Goal: Task Accomplishment & Management: Complete application form

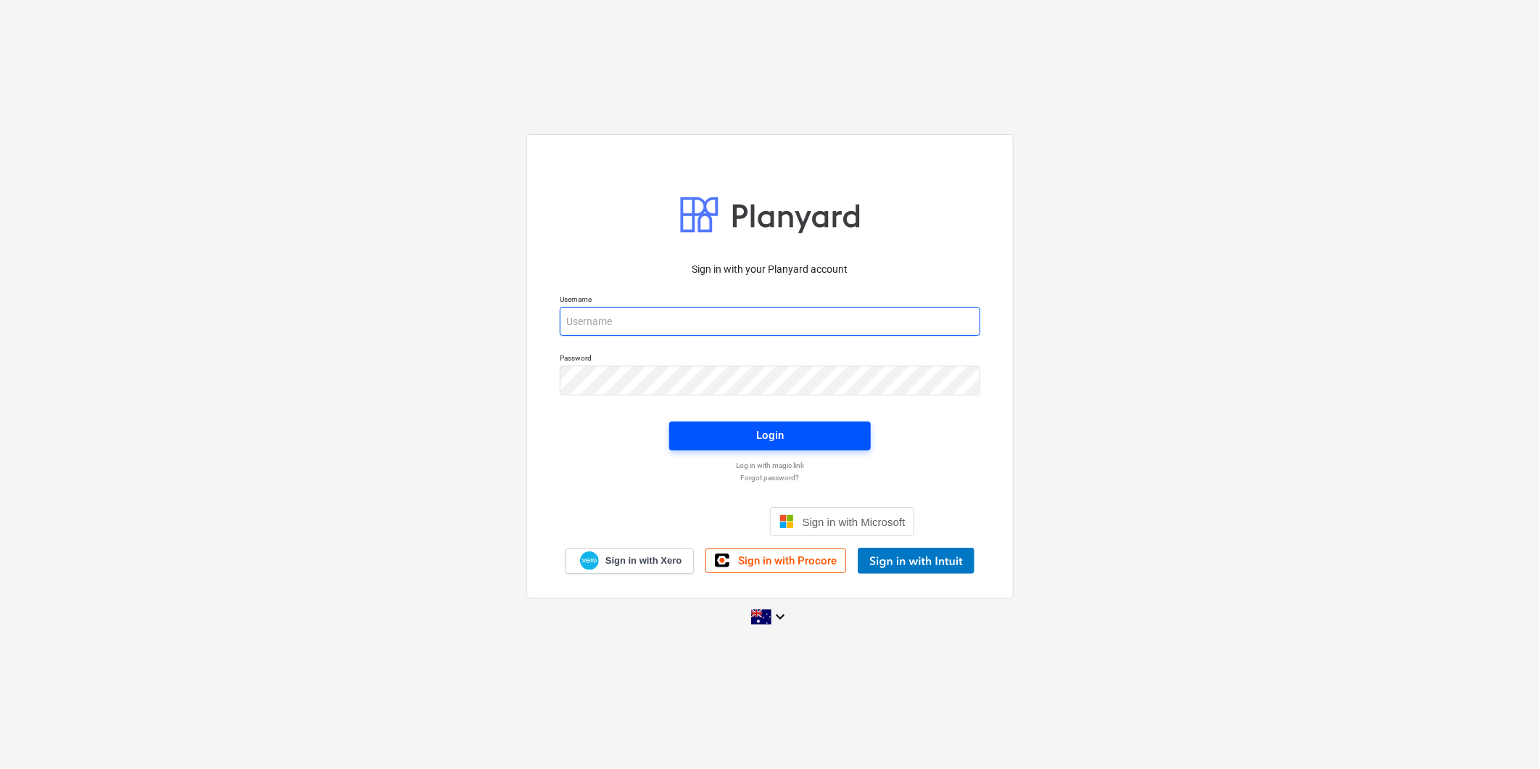
type input "[PERSON_NAME][EMAIL_ADDRESS][DOMAIN_NAME]"
click at [761, 434] on div "Login" at bounding box center [770, 435] width 28 height 19
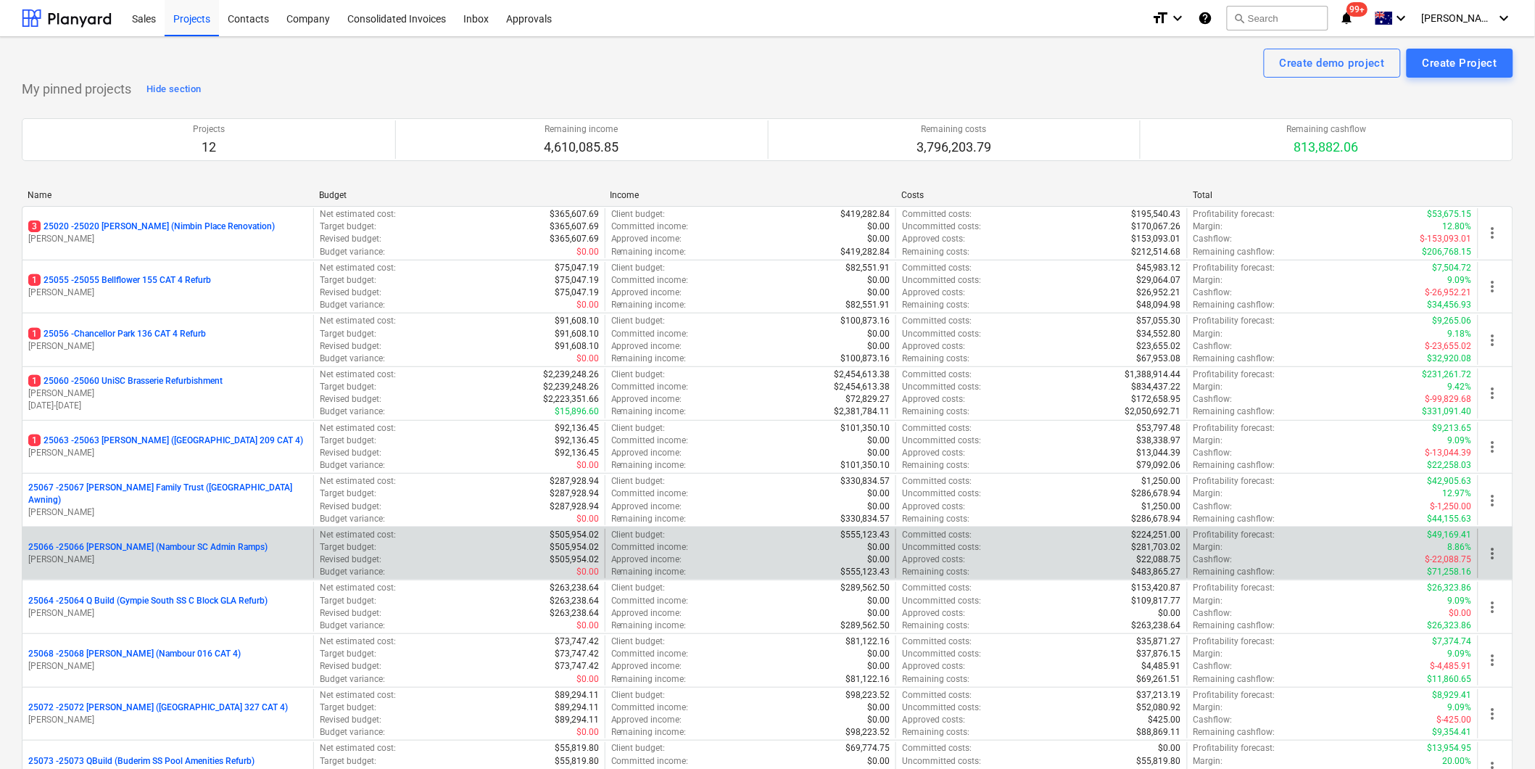
click at [221, 545] on p "25066 - 25066 [PERSON_NAME] (Nambour SC Admin Ramps)" at bounding box center [147, 547] width 239 height 12
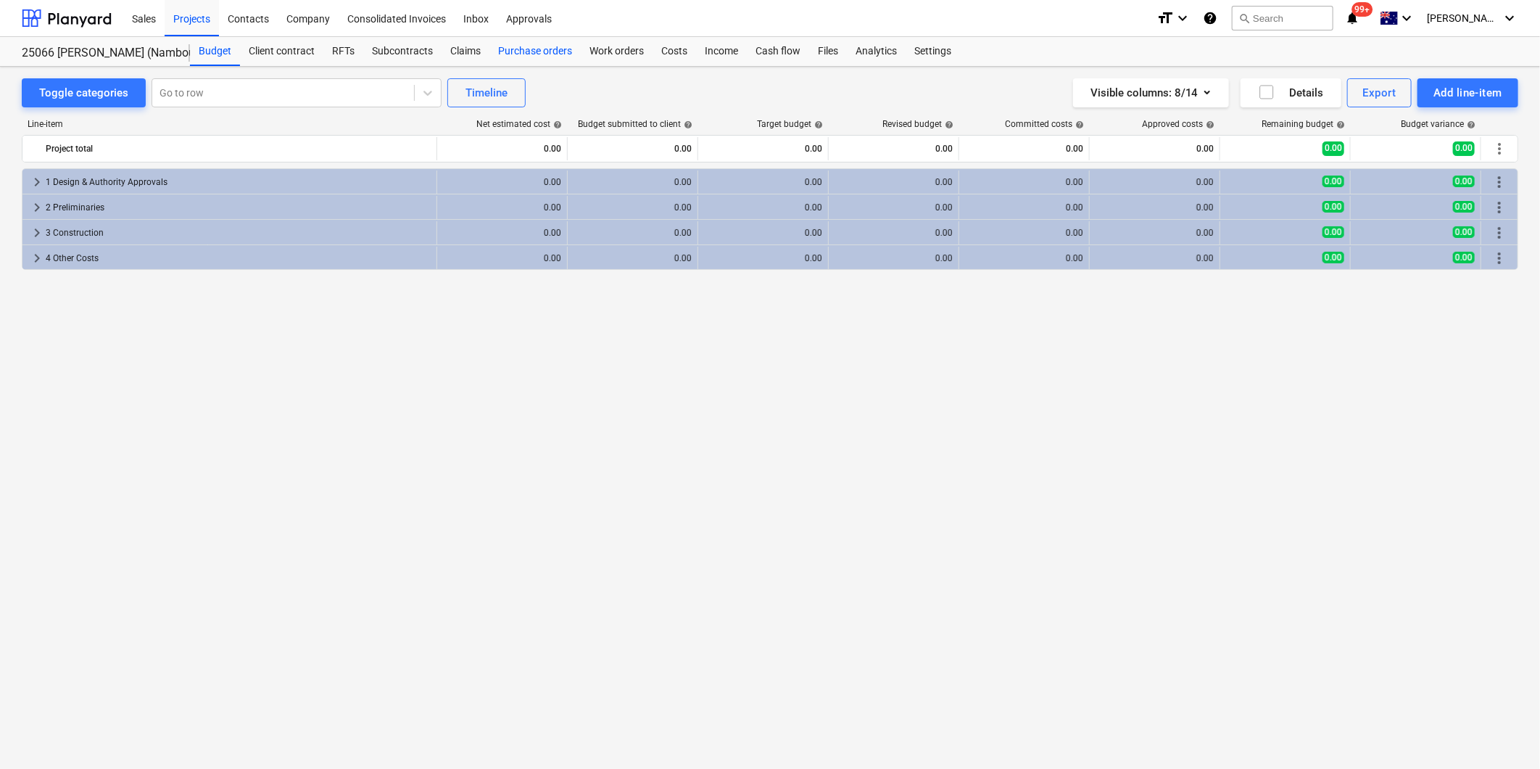
click at [544, 51] on div "Purchase orders" at bounding box center [534, 51] width 91 height 29
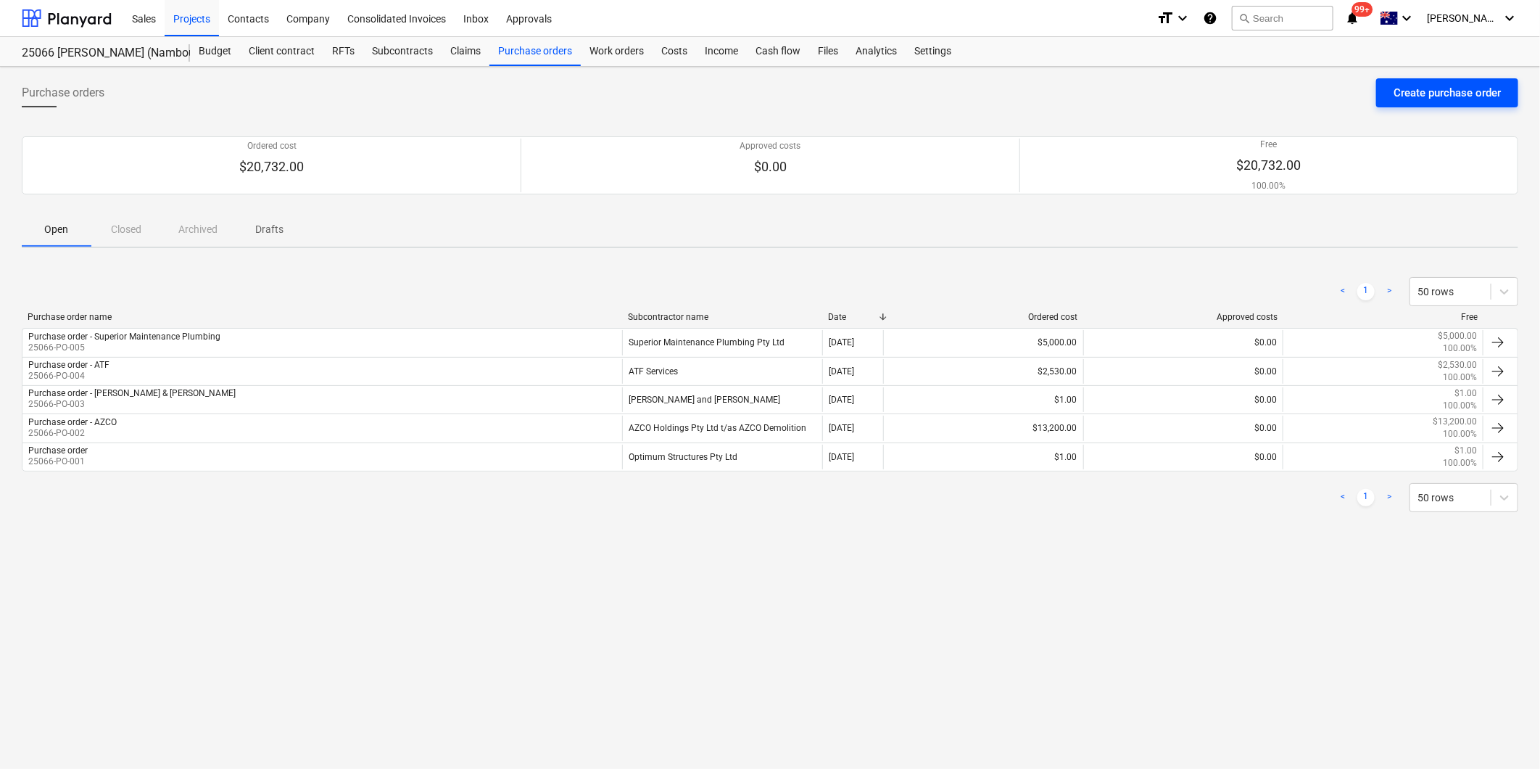
click at [1447, 96] on div "Create purchase order" at bounding box center [1447, 92] width 107 height 19
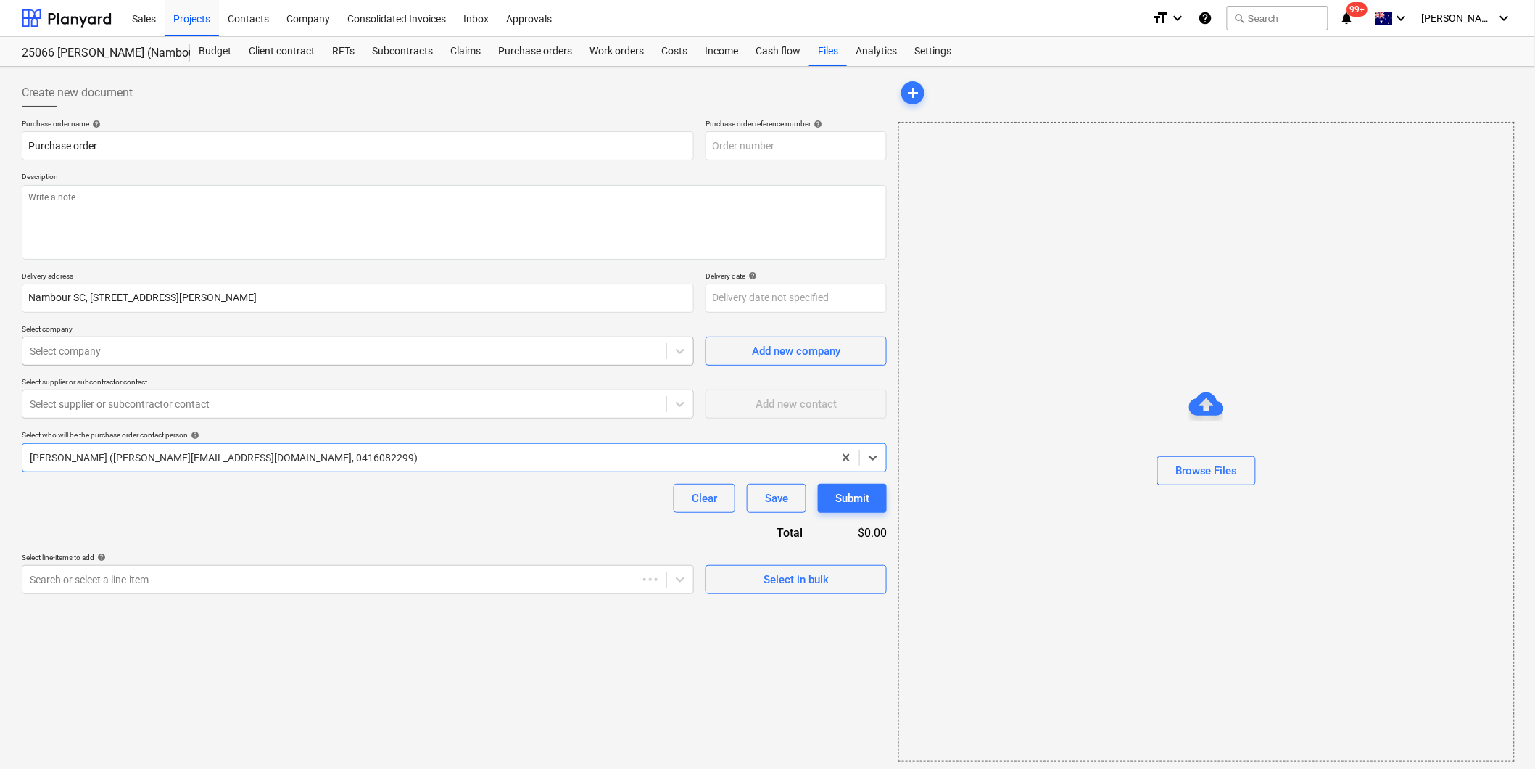
type textarea "x"
type input "25066-PO-006"
type textarea "x"
click at [135, 145] on input "Purchase order" at bounding box center [358, 145] width 672 height 29
type input "Purchase order"
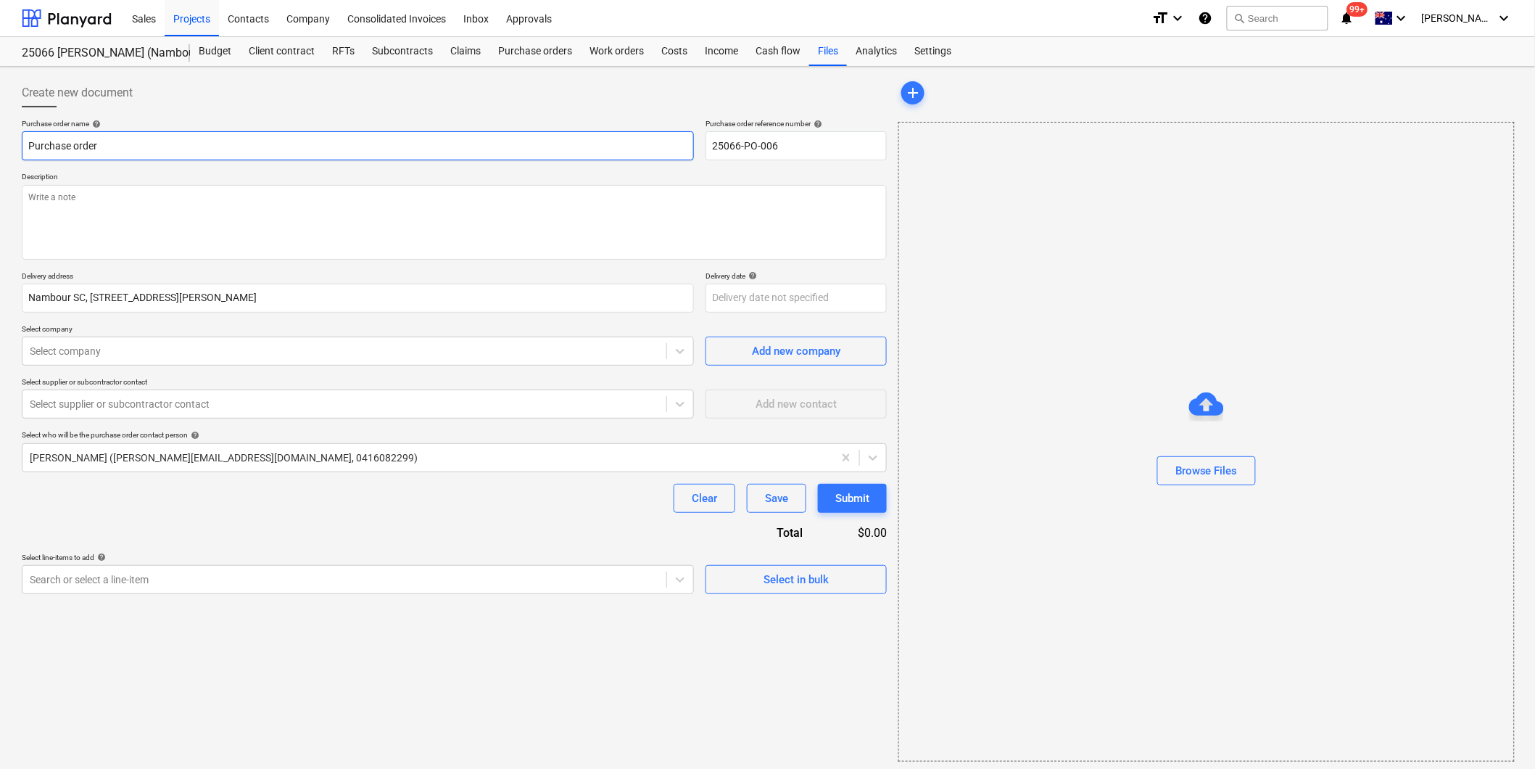
type textarea "x"
type input "Purchase order -"
type textarea "x"
type input "Purchase order - P"
type textarea "x"
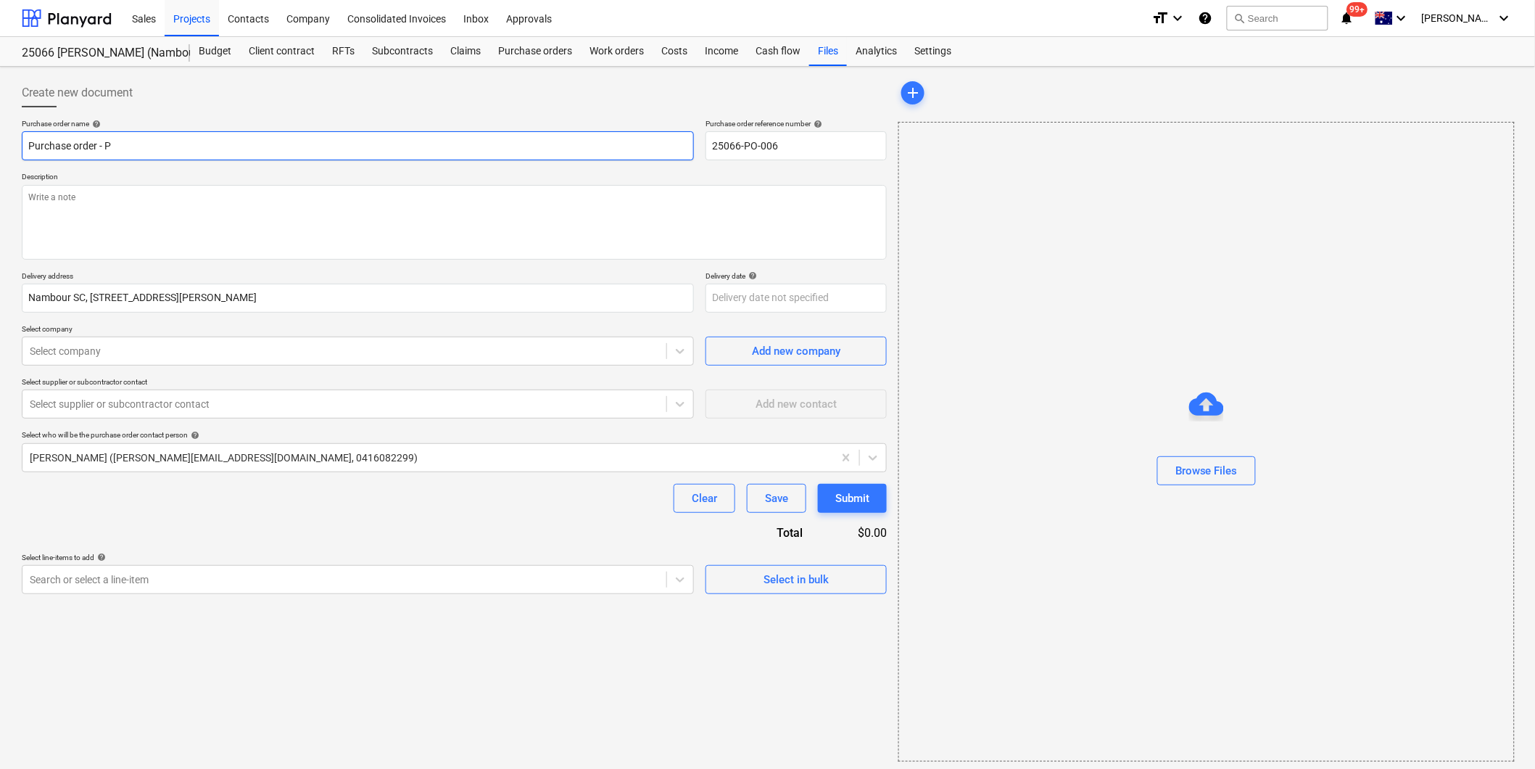
type input "Purchase order - Pu"
type textarea "x"
type input "Purchase order - Pur"
type textarea "x"
type input "Purchase order - Pure"
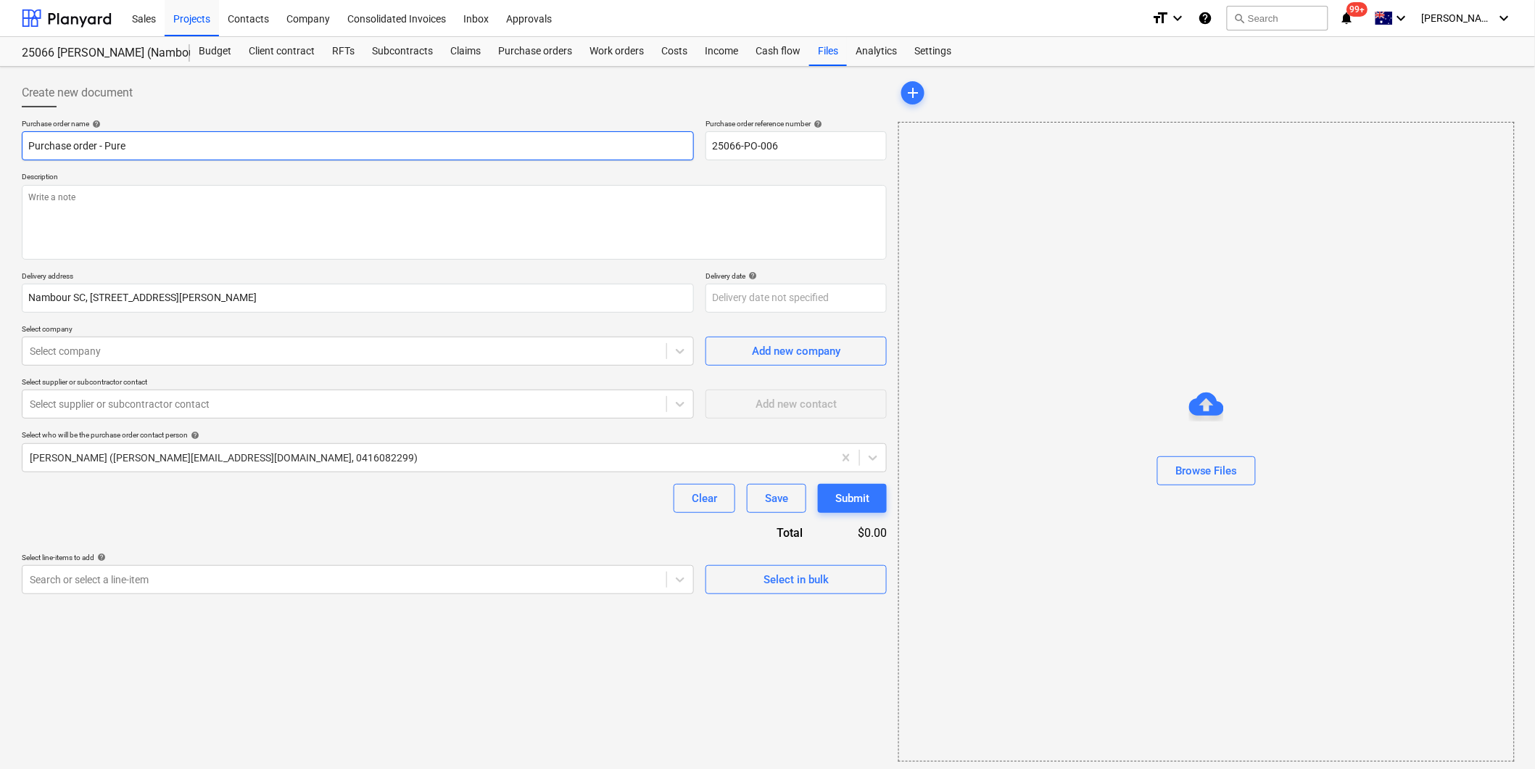
type textarea "x"
type input "Purchase order - Pure"
type textarea "x"
type input "Purchase order - Pure B"
type textarea "x"
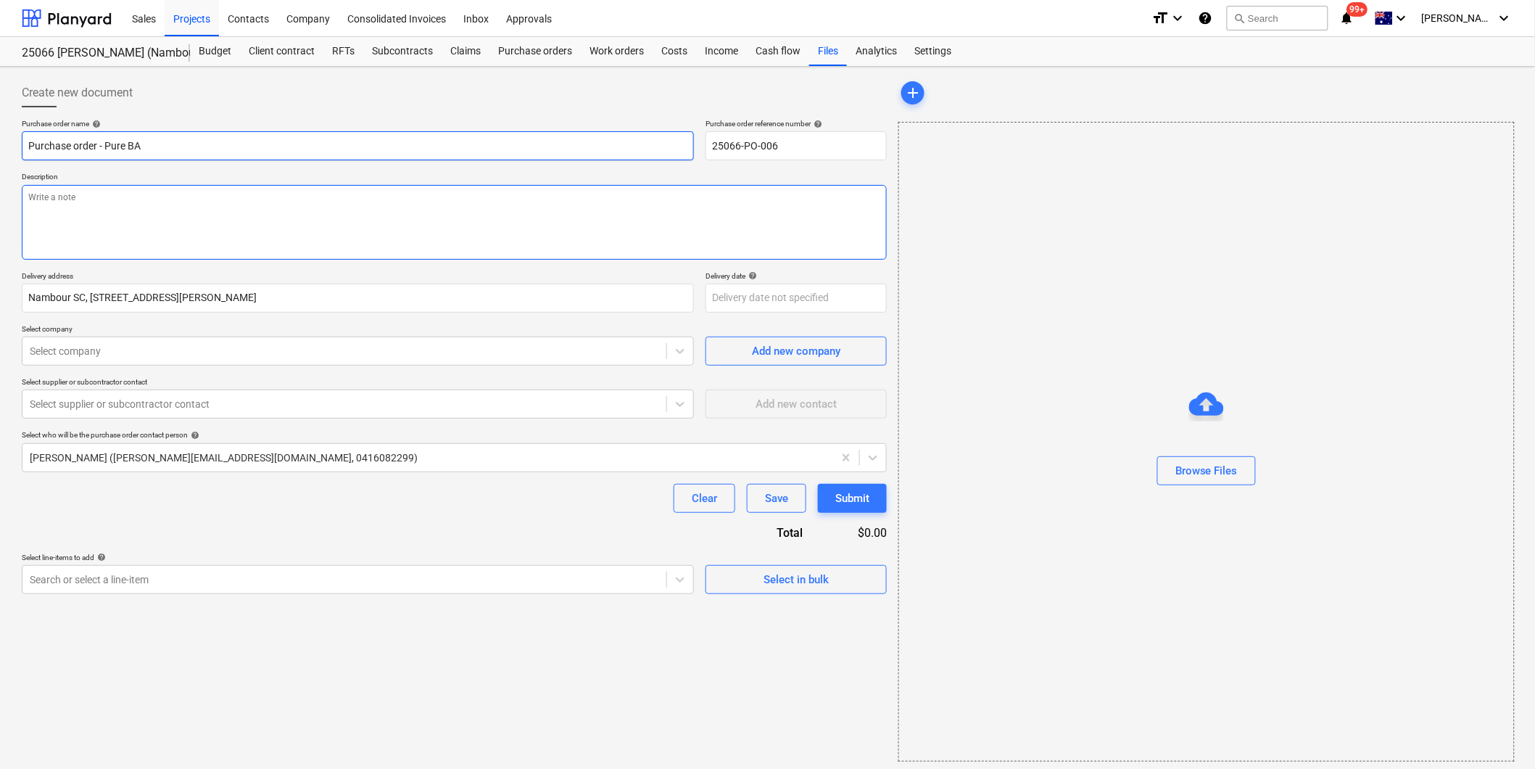
type input "Purchase order - Pure BA"
click at [179, 214] on textarea at bounding box center [454, 222] width 865 height 75
type textarea "x"
type textarea "PA"
type textarea "x"
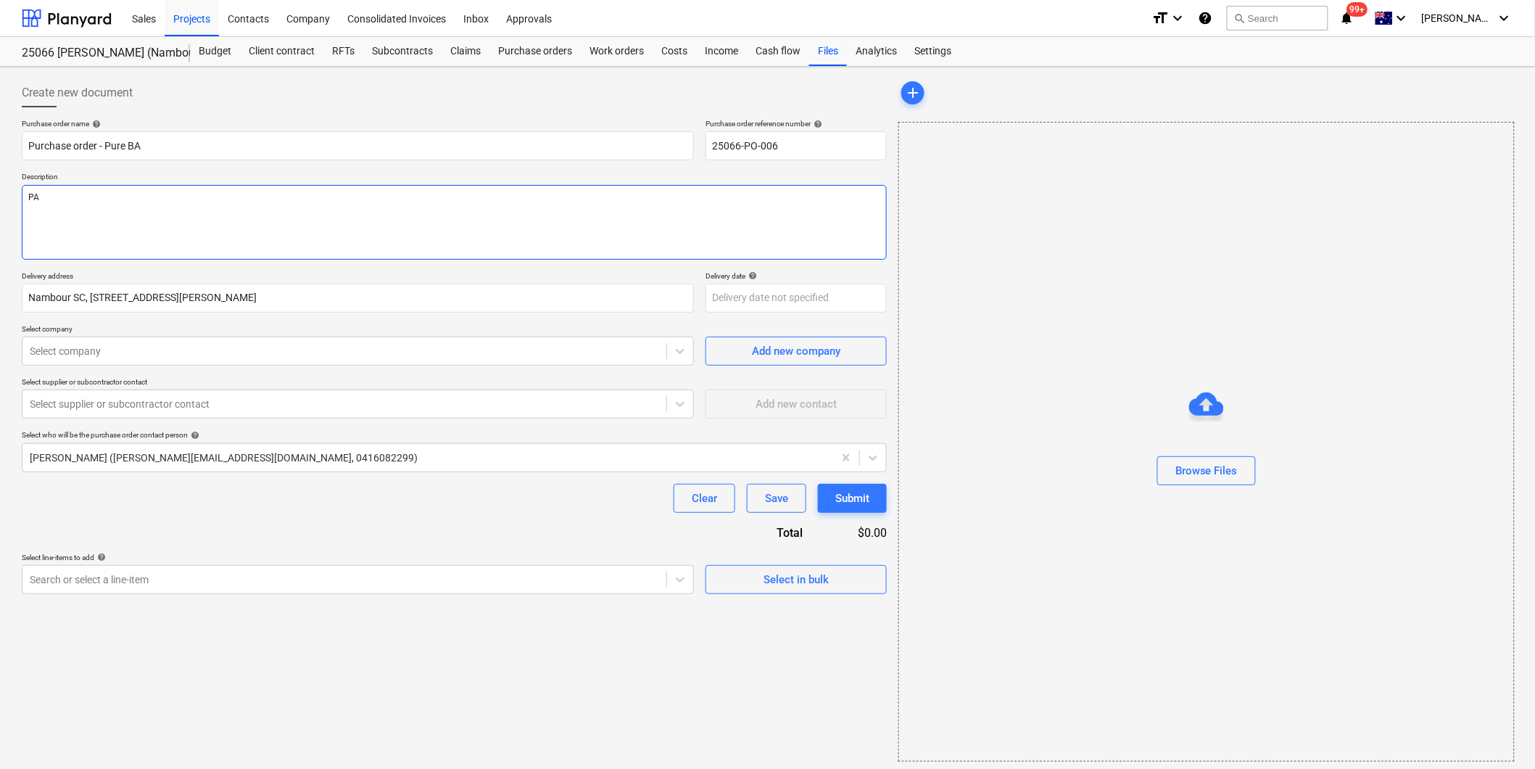
type textarea "PAy"
type textarea "x"
type textarea "PAym"
type textarea "x"
type textarea "PAyme"
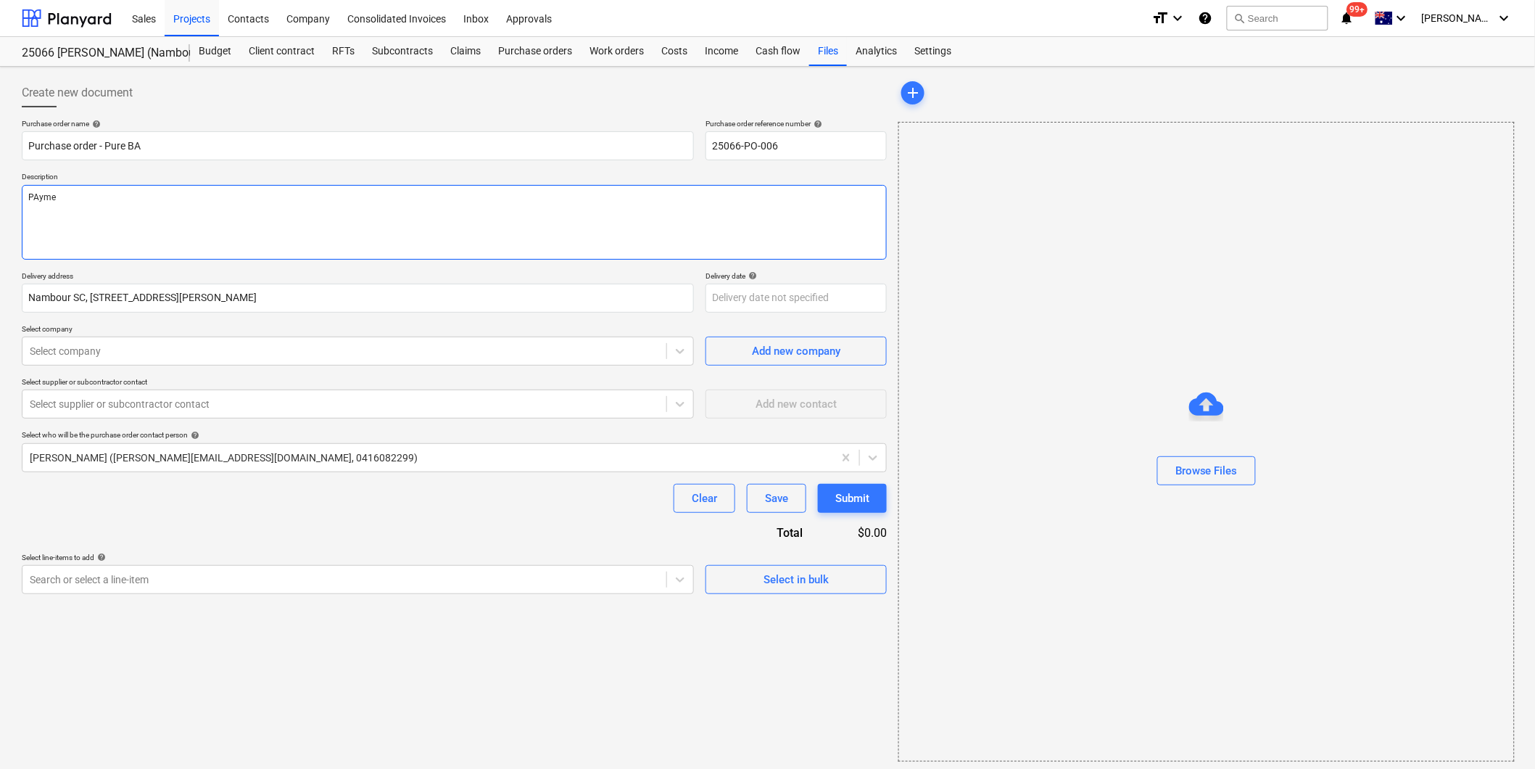
type textarea "x"
type textarea "PAymen"
type textarea "x"
type textarea "PAyment"
type textarea "x"
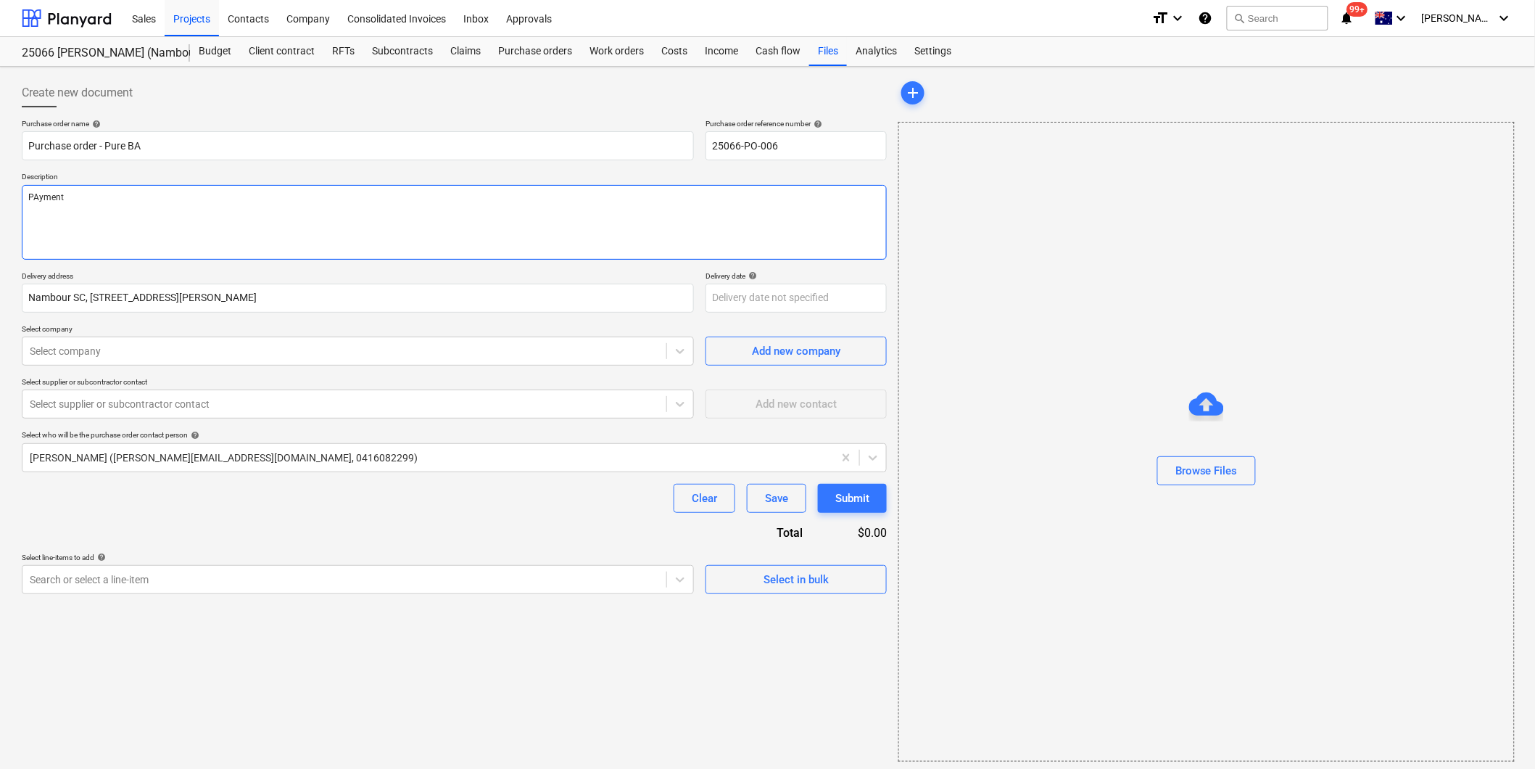
type textarea "PAyment"
type textarea "x"
type textarea "PAyment Te"
type textarea "x"
type textarea "PAyment Ter"
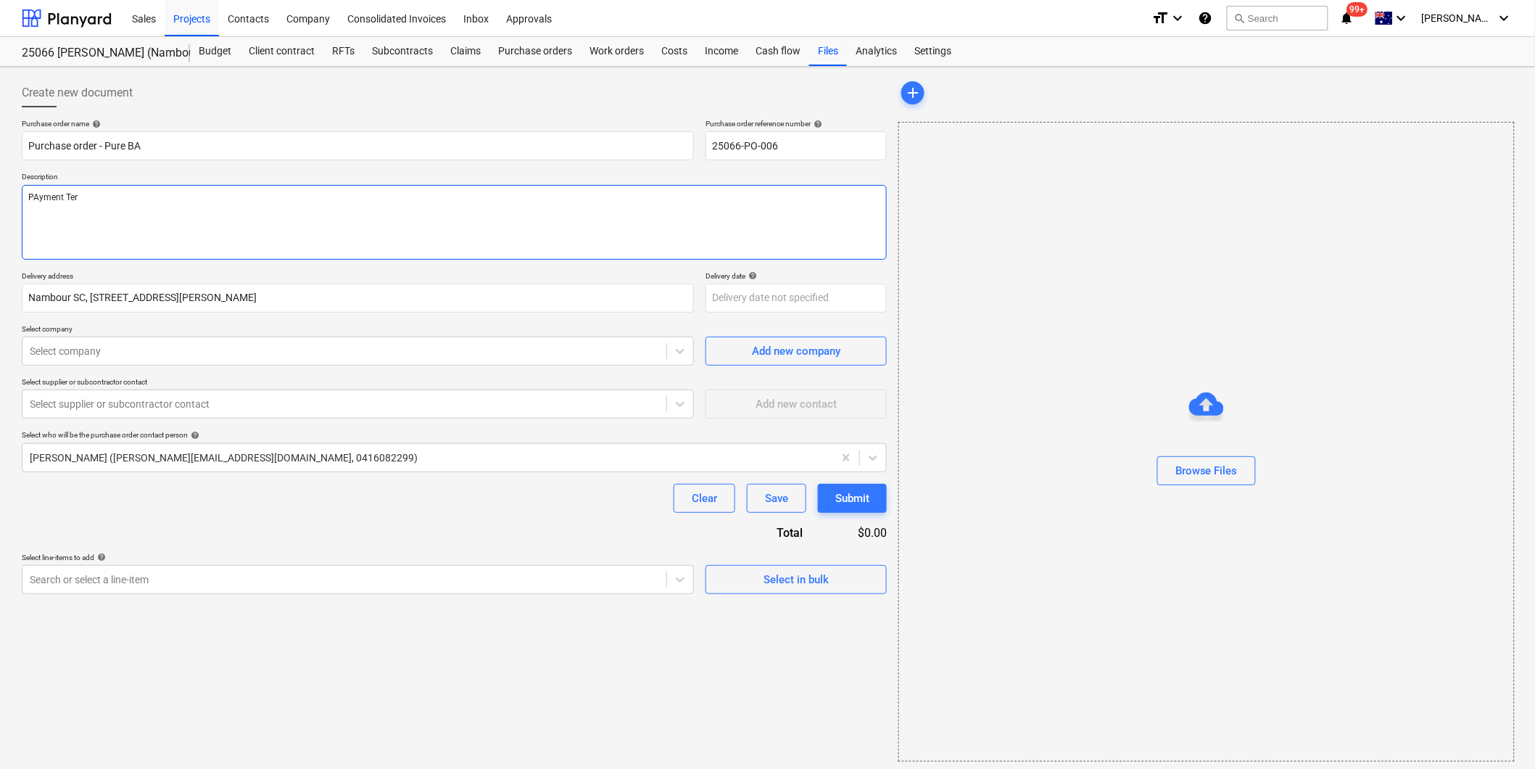
type textarea "x"
type textarea "PAyment Term"
type textarea "x"
type textarea "PAyment Terms"
type textarea "x"
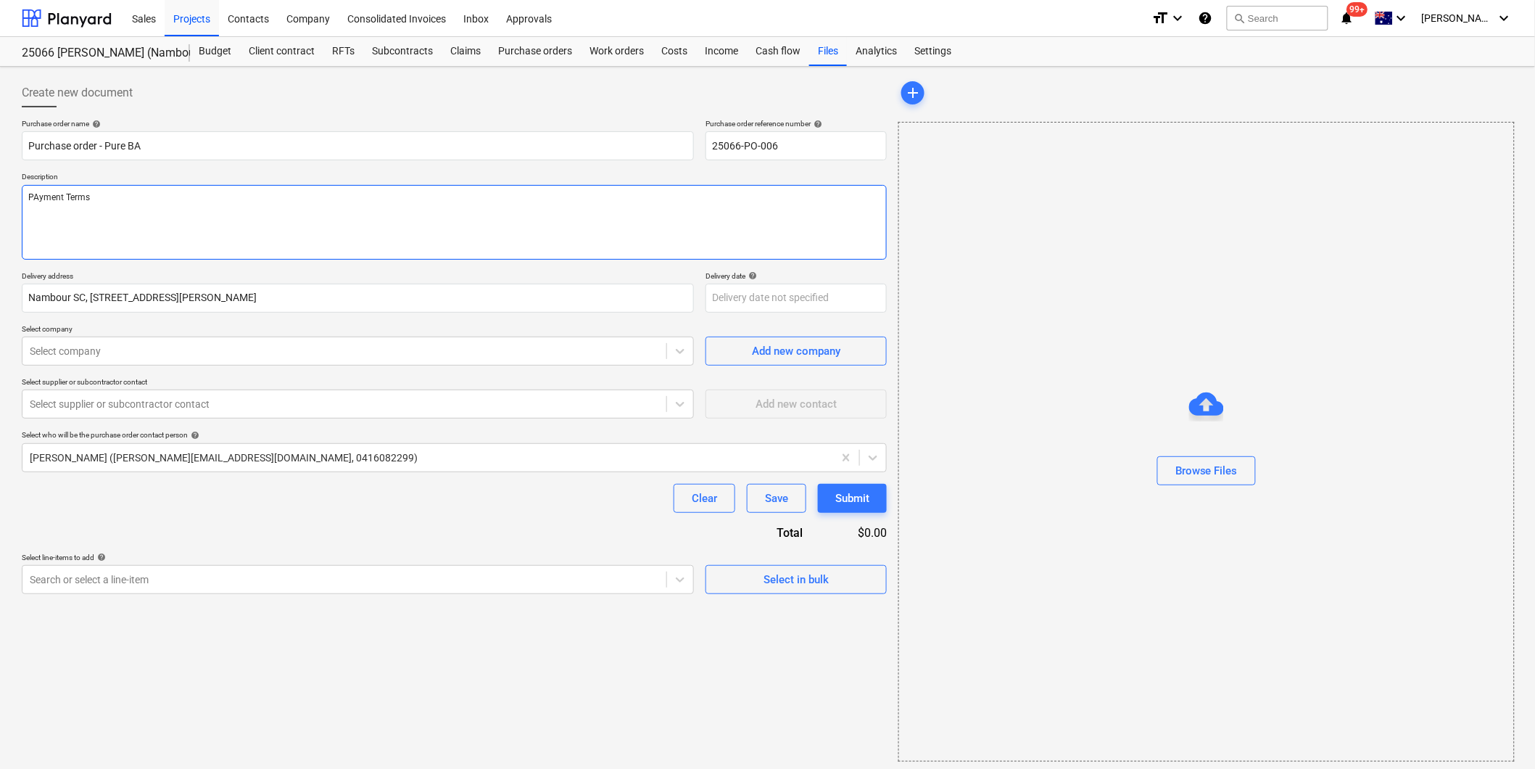
type textarea "PAyment Terms:"
type textarea "x"
type textarea "PAyment Terms:"
type textarea "x"
type textarea "PAyment Terms: I"
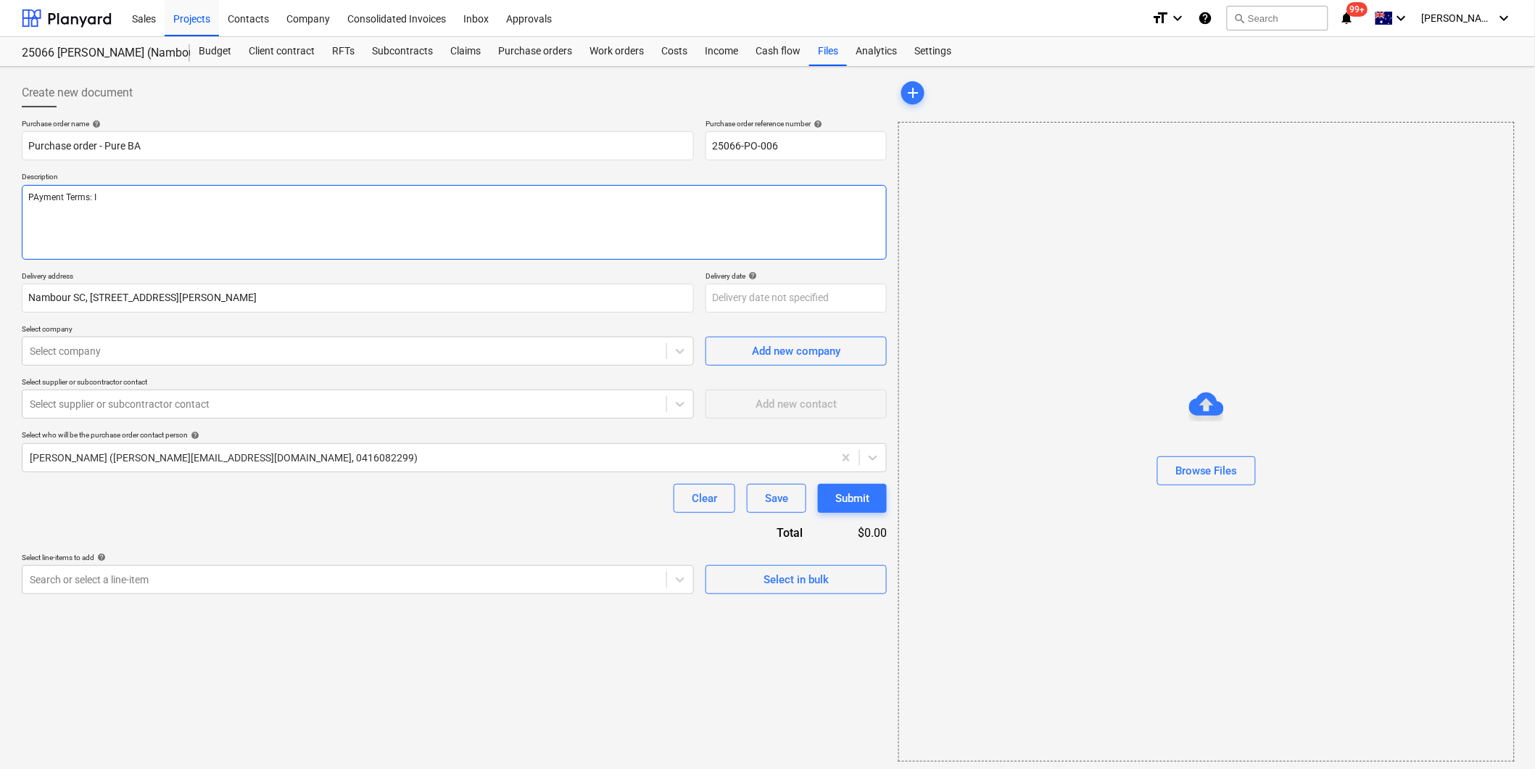
type textarea "x"
type textarea "PAyment Terms: In"
type textarea "x"
type textarea "PAyment Terms: Inv"
type textarea "x"
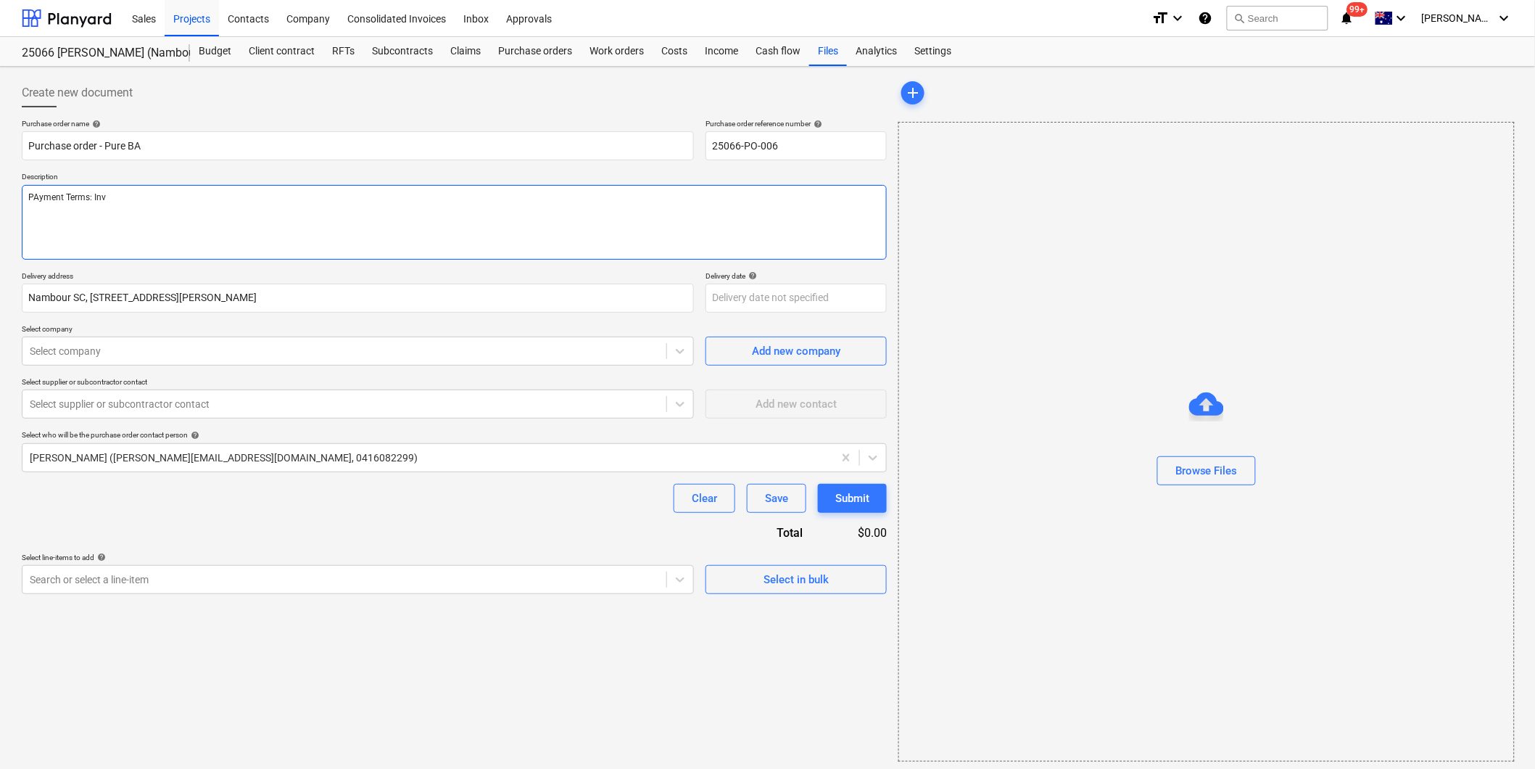
type textarea "PAyment Terms: Invo"
type textarea "x"
type textarea "PAyment Terms: Invoi"
type textarea "x"
type textarea "PAyment Terms: Invoic"
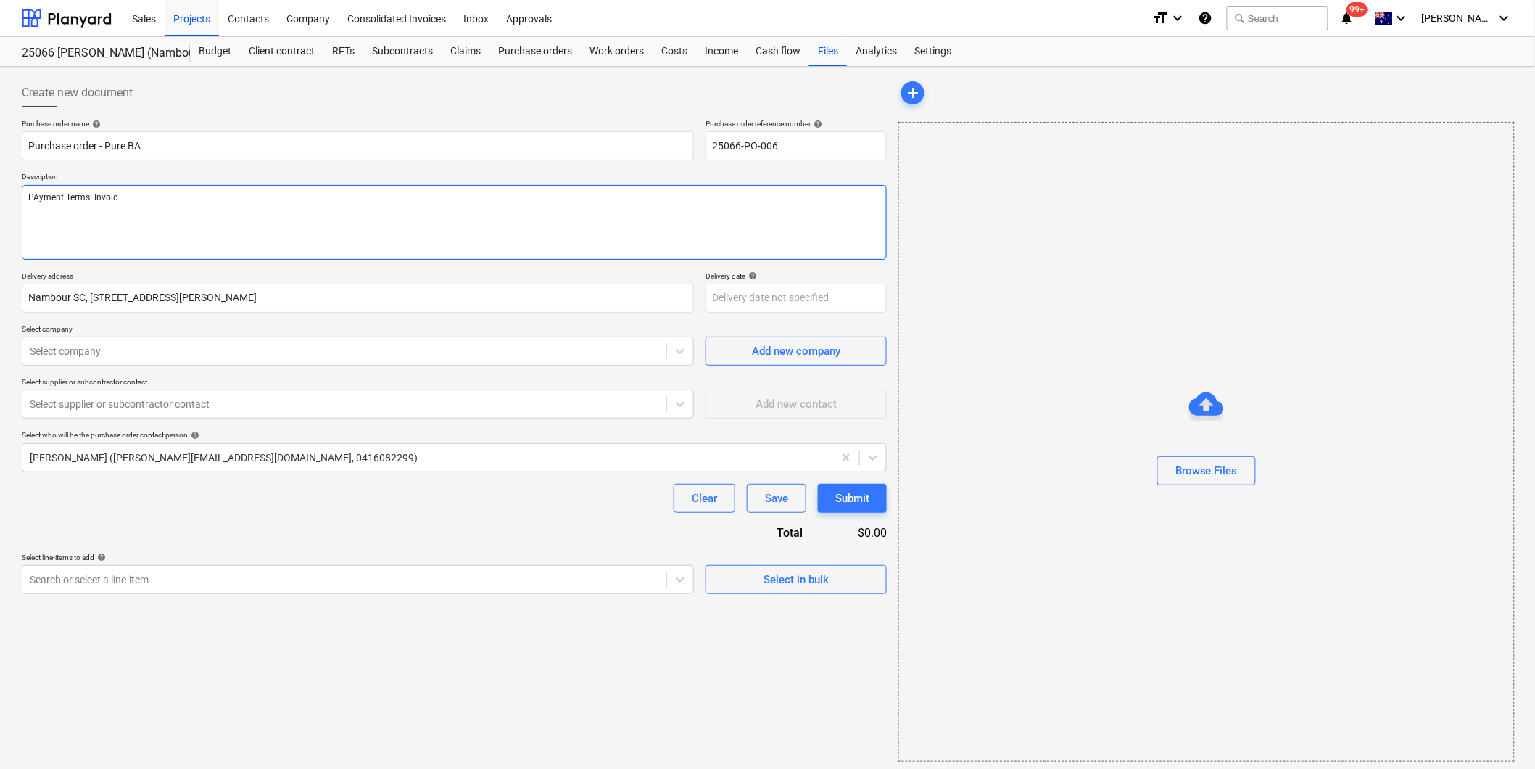
type textarea "x"
type textarea "PAyment Terms: Invoice"
type textarea "x"
type textarea "PAyment Terms: Invoice"
type textarea "x"
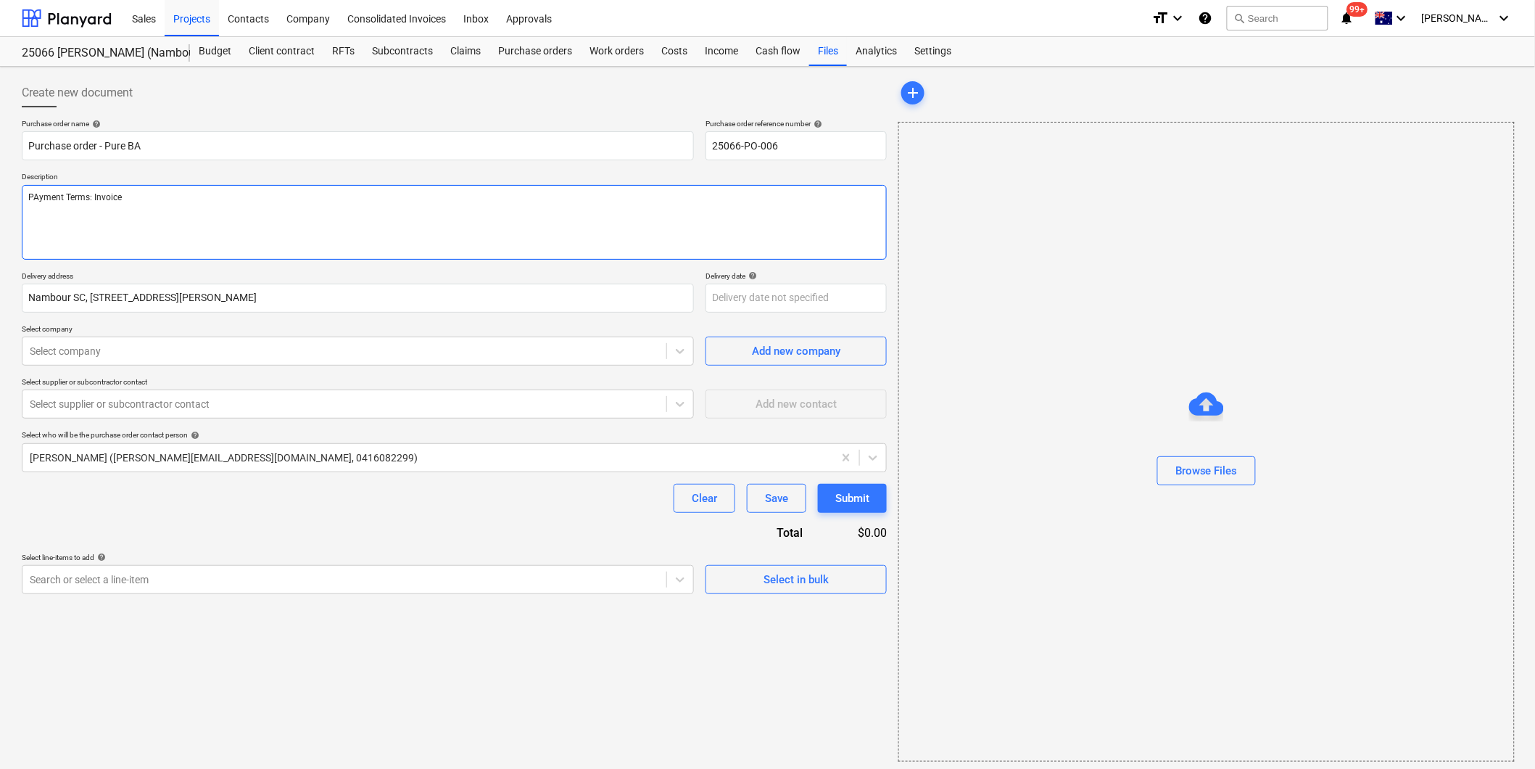
type textarea "PAyment Terms: Invoice p"
type textarea "x"
type textarea "PAyment Terms: Invoice pa"
type textarea "x"
type textarea "PAyment Terms: Invoice pai"
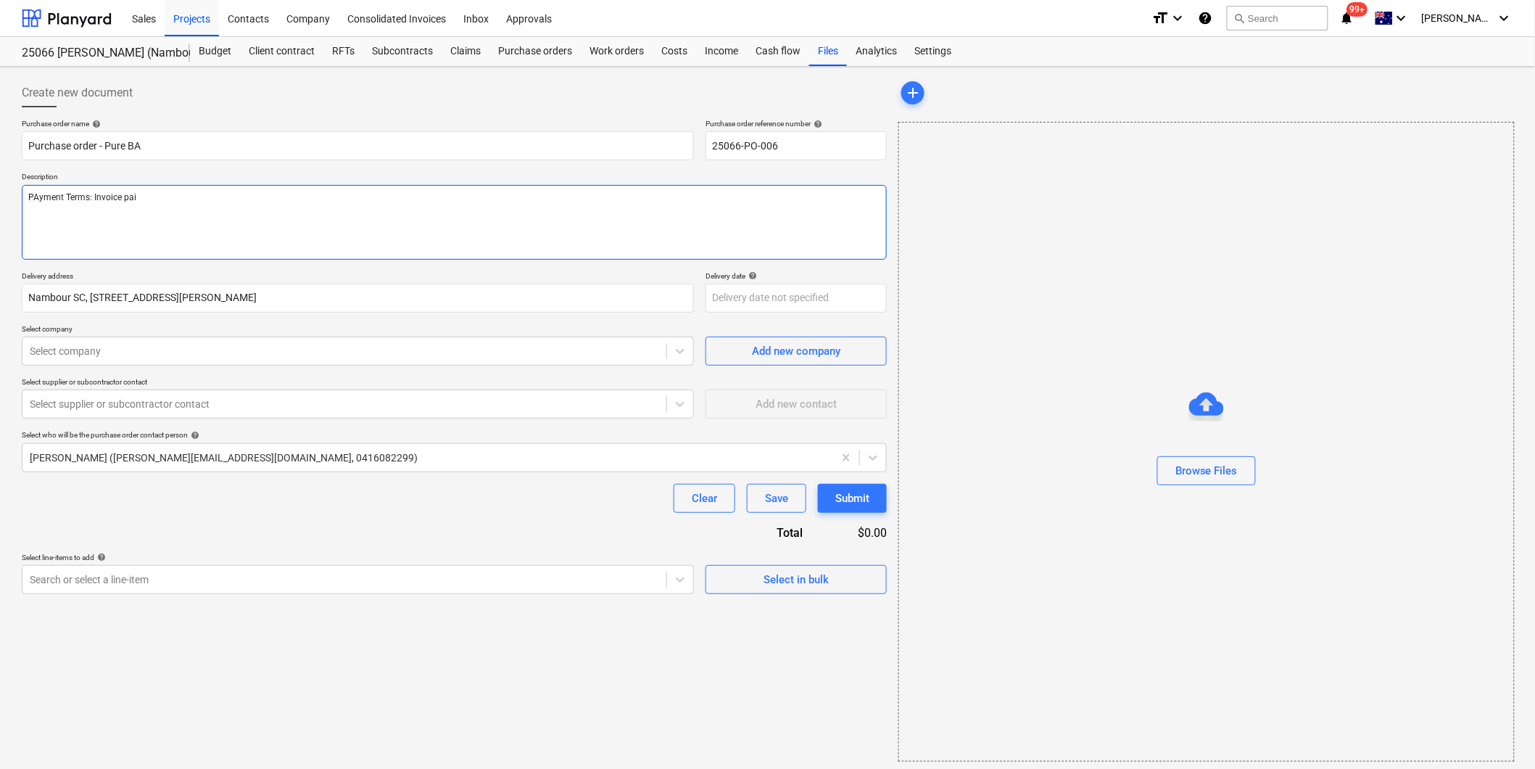
type textarea "x"
type textarea "PAyment Terms: Invoice paid"
type textarea "x"
type textarea "PAyment Terms: Invoice paid"
type textarea "x"
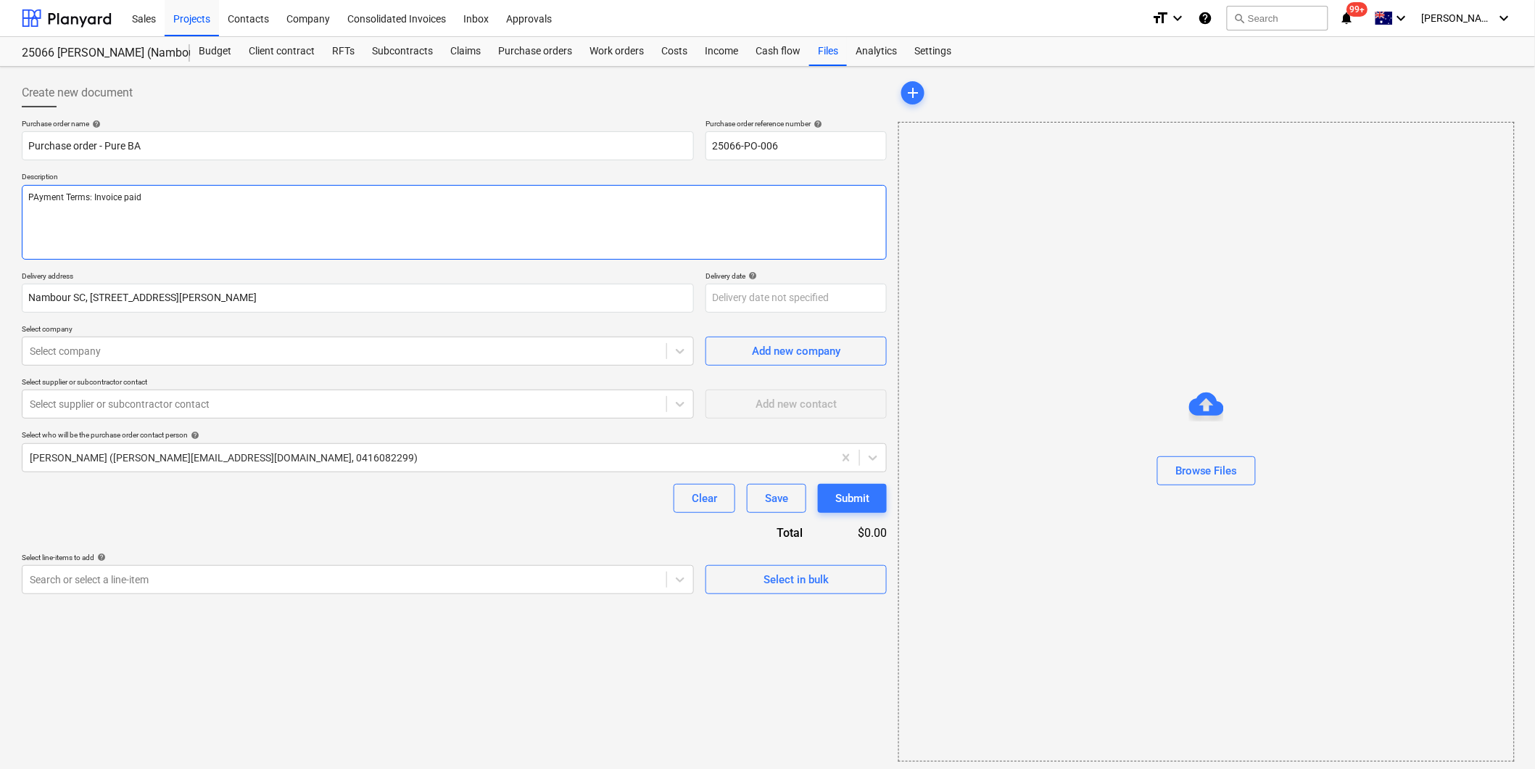
type textarea "PAyment Terms: Invoice paid o"
type textarea "x"
type textarea "PAyment Terms: Invoice paid on"
type textarea "x"
type textarea "PAyment Terms: Invoice paid on"
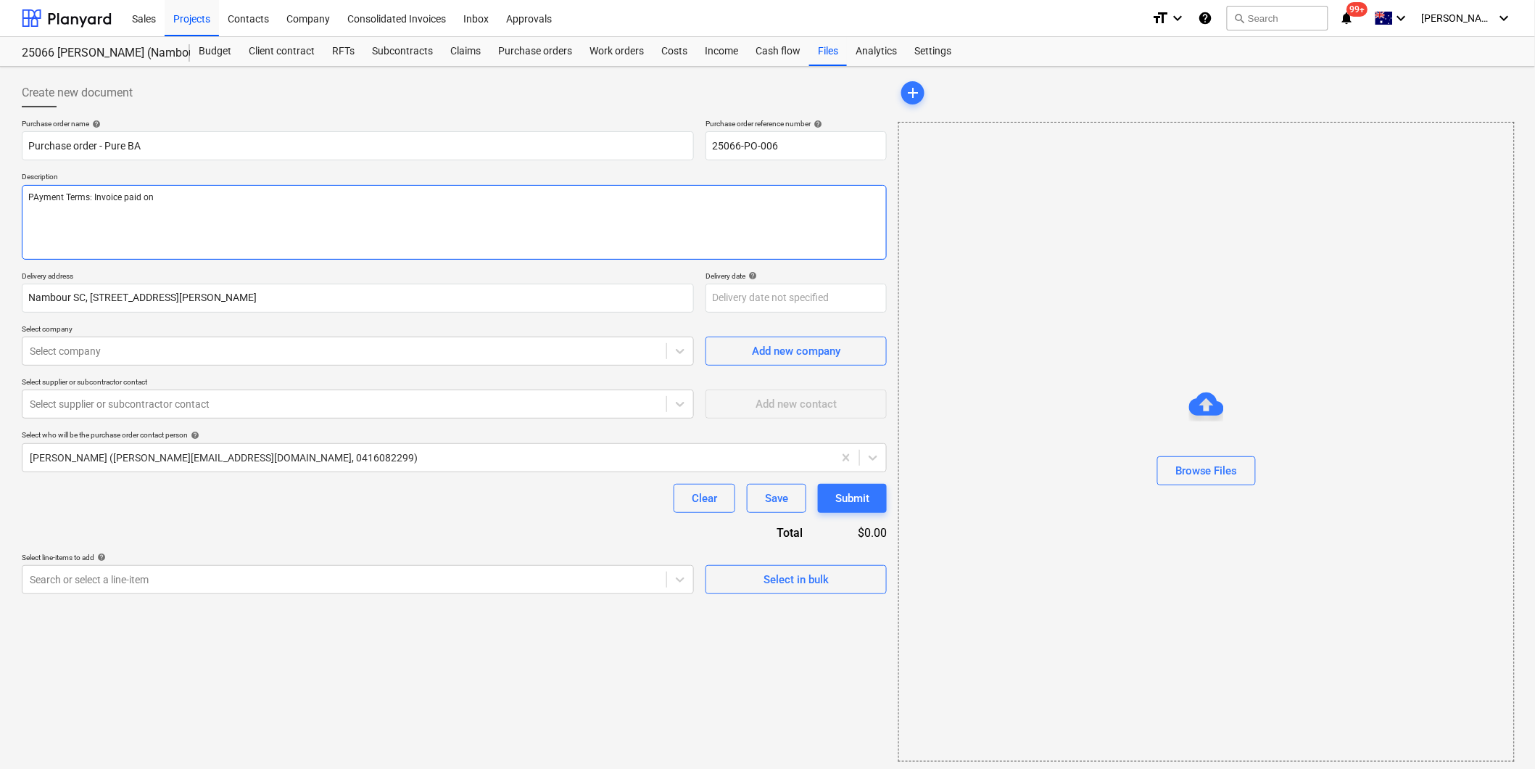
type textarea "x"
type textarea "PAyment Terms: Invoice paid on i"
type textarea "x"
type textarea "PAyment Terms: Invoice paid on is"
type textarea "x"
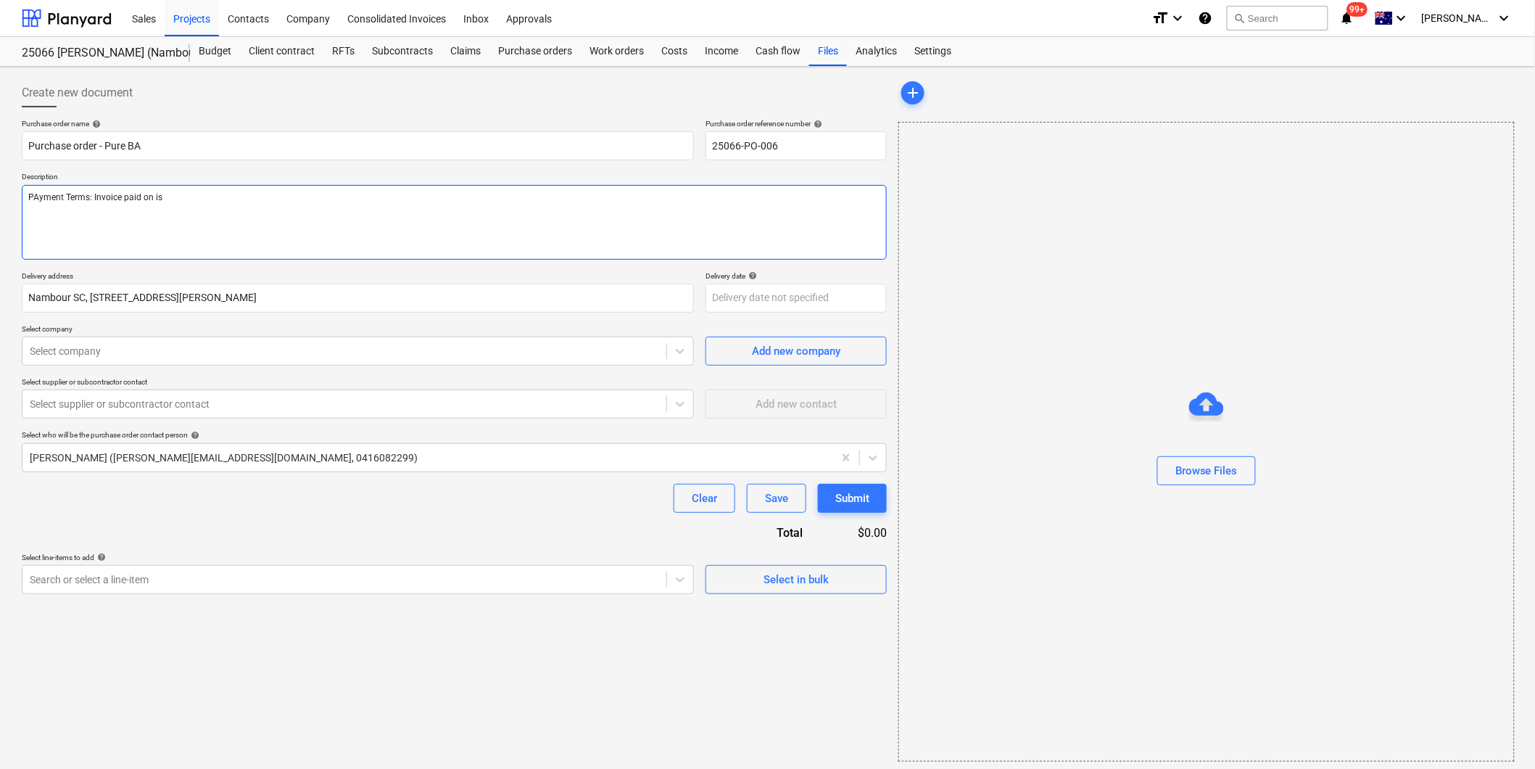
type textarea "PAyment Terms: Invoice paid on iss"
type textarea "x"
type textarea "PAyment Terms: Invoice paid on is"
type textarea "x"
type textarea "PAyment Terms: Invoice paid on i"
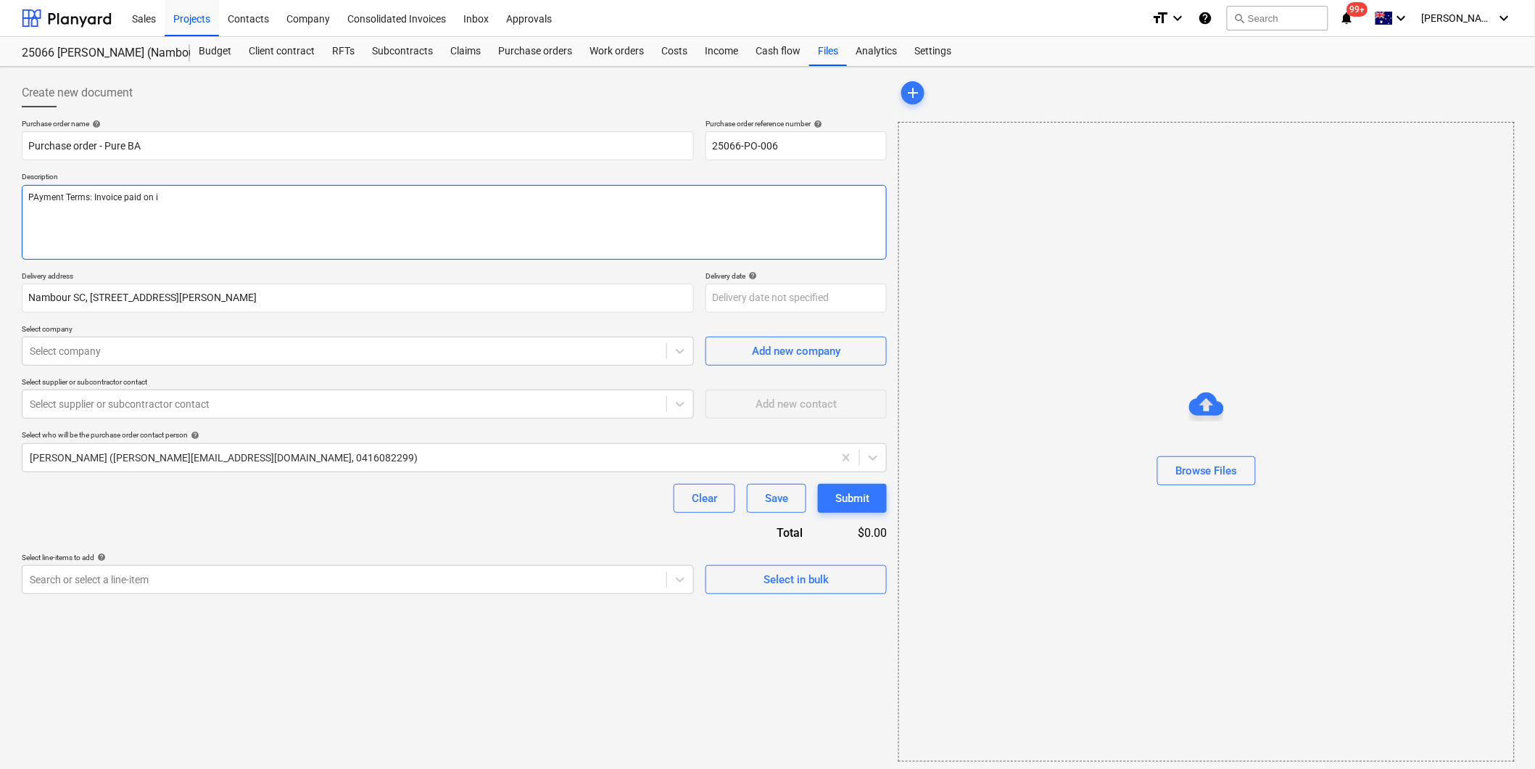
type textarea "x"
type textarea "PAyment Terms: Invoice paid on"
type textarea "x"
type textarea "PAyment Terms: Invoice paid on"
type textarea "x"
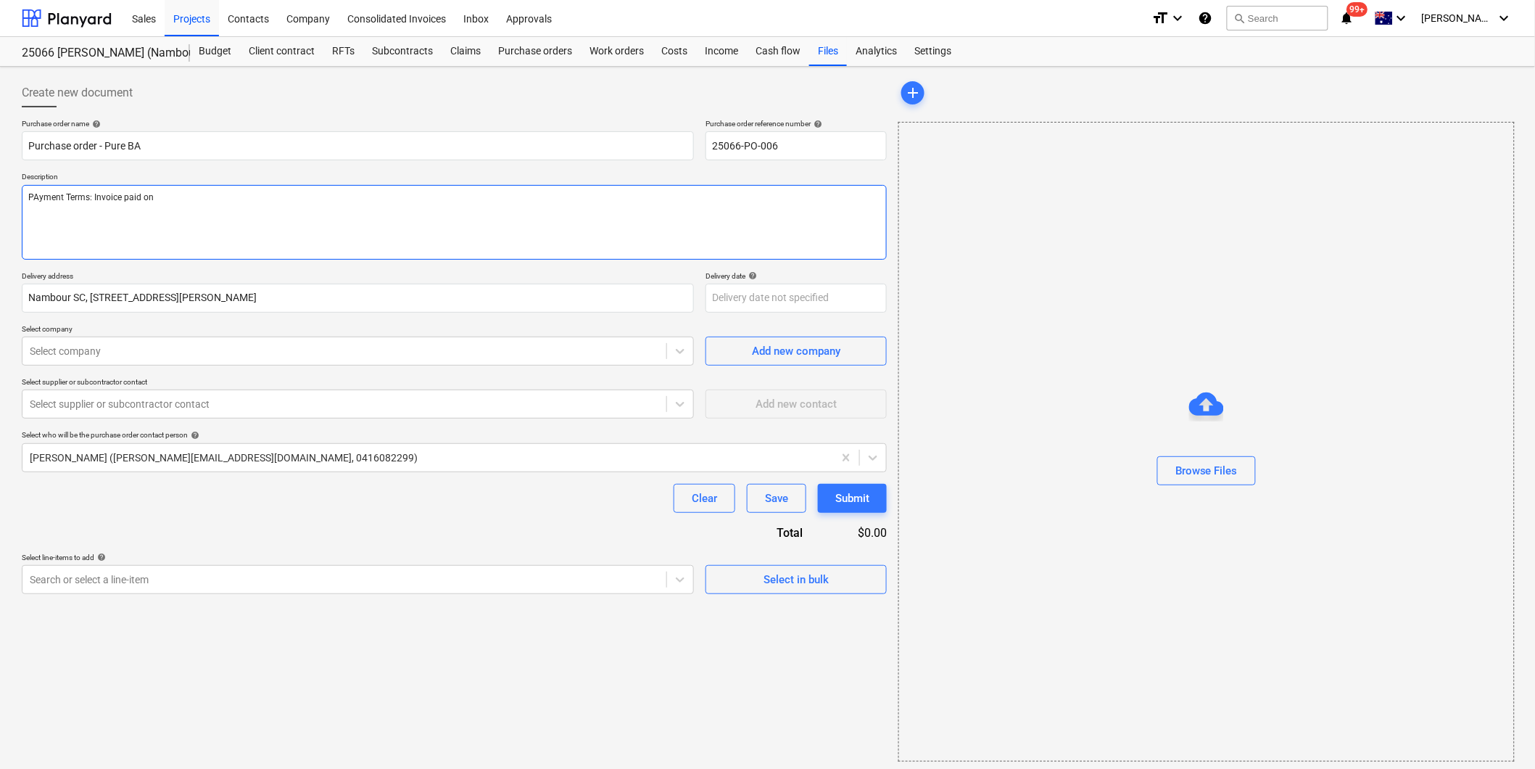
type textarea "PAyment Terms: Invoice paid o"
type textarea "x"
type textarea "PAyment Terms: Invoice paid"
type textarea "x"
type textarea "PAyment Terms: Invoice paid"
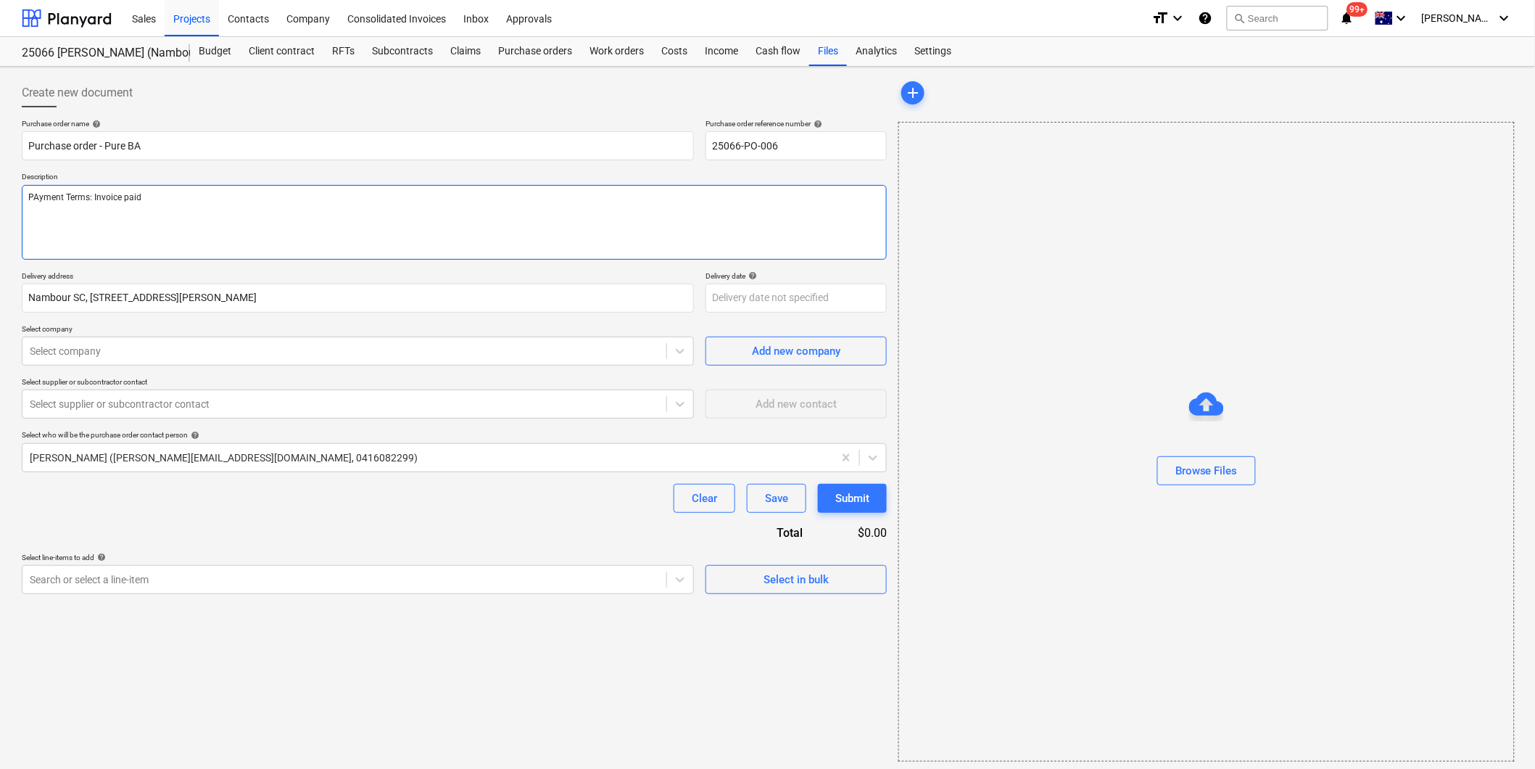
type textarea "x"
type textarea "PAyment Terms: Invoice pai"
type textarea "x"
type textarea "PAyment Terms: Invoice p"
type textarea "x"
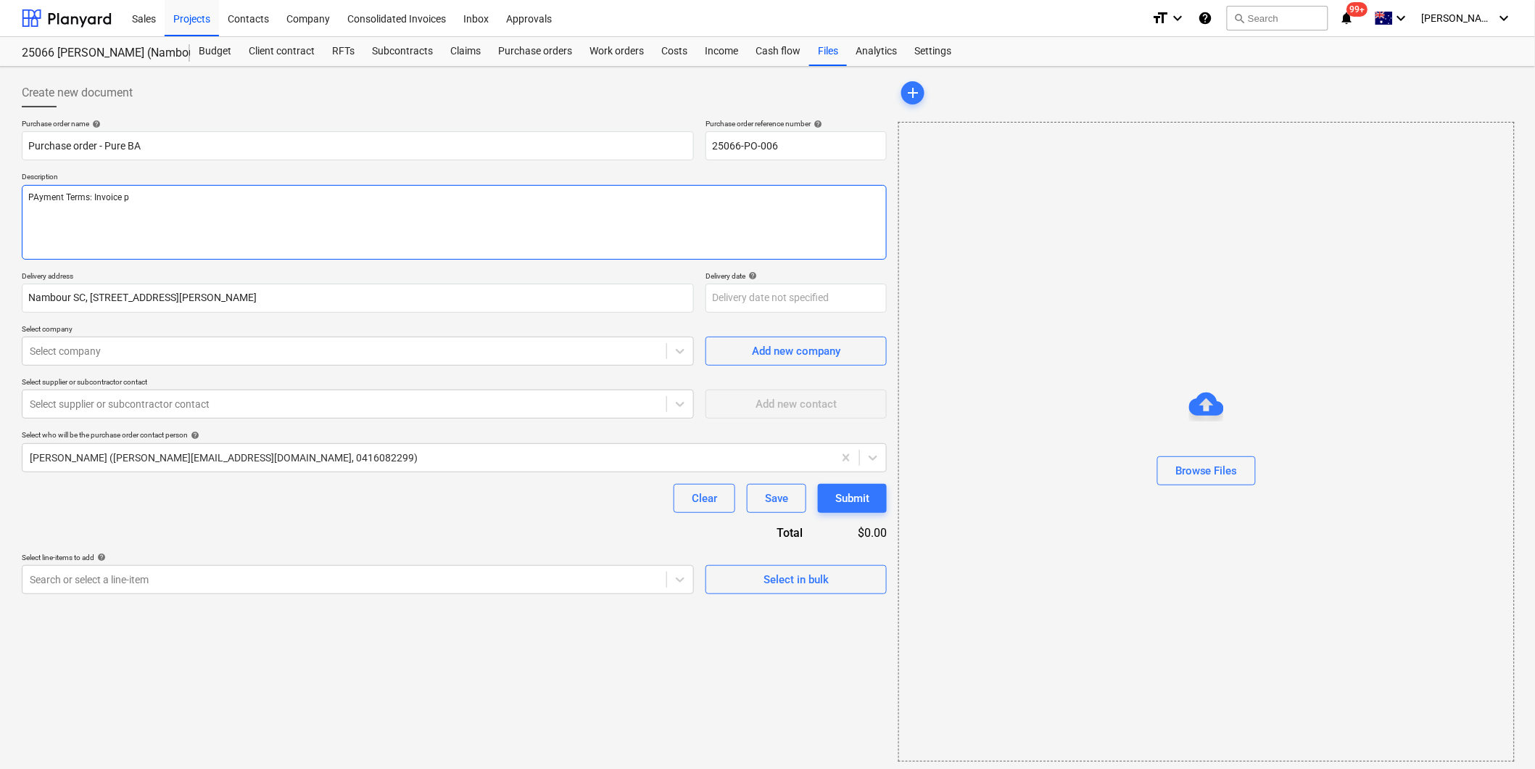
type textarea "PAyment Terms: Invoice"
type textarea "x"
type textarea "PAyment Terms: Invoice"
type textarea "x"
type textarea "PAyment Terms: Invoic"
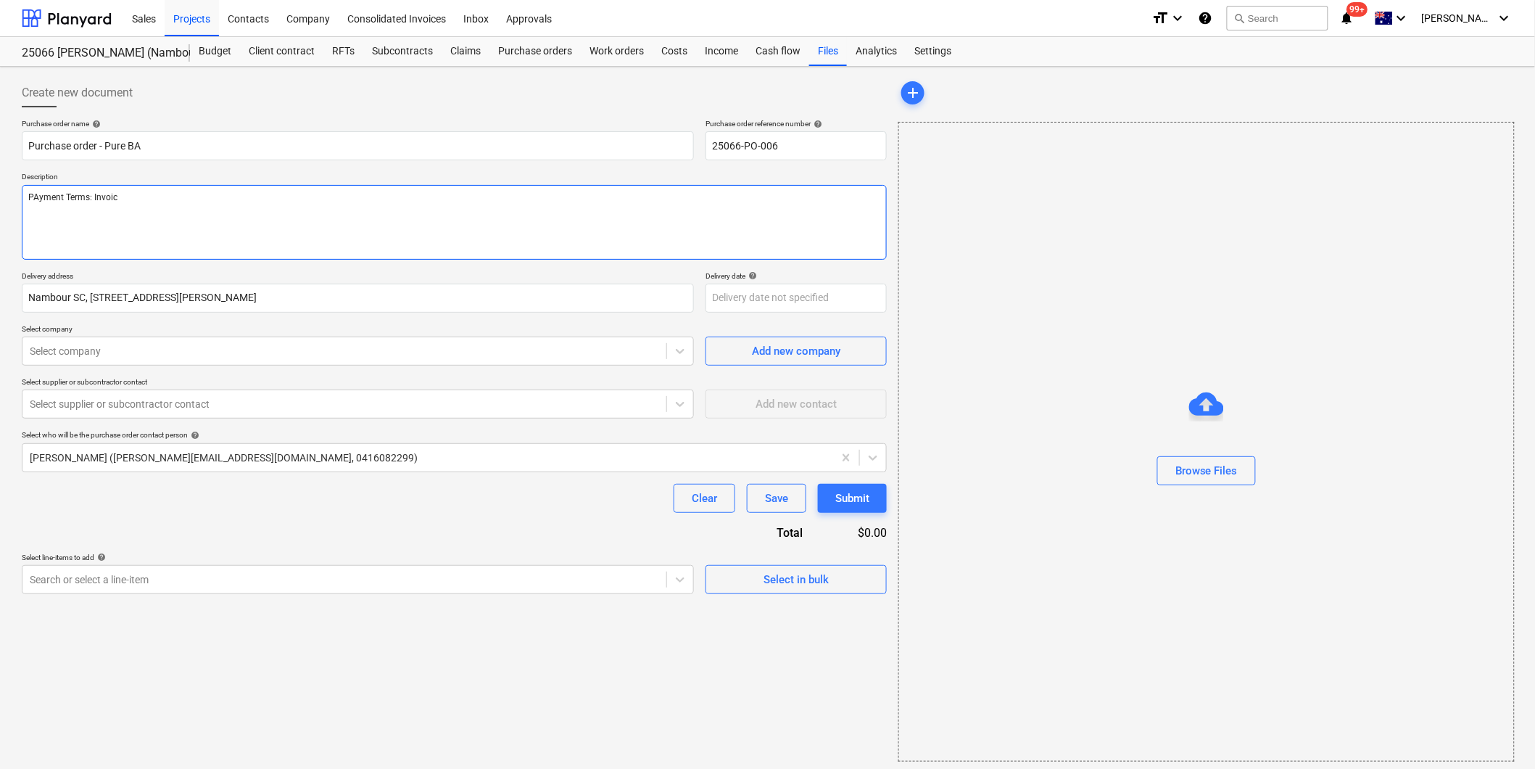
type textarea "x"
type textarea "PAyment Terms: Invoi"
type textarea "x"
type textarea "PAyment Terms: Invo"
type textarea "x"
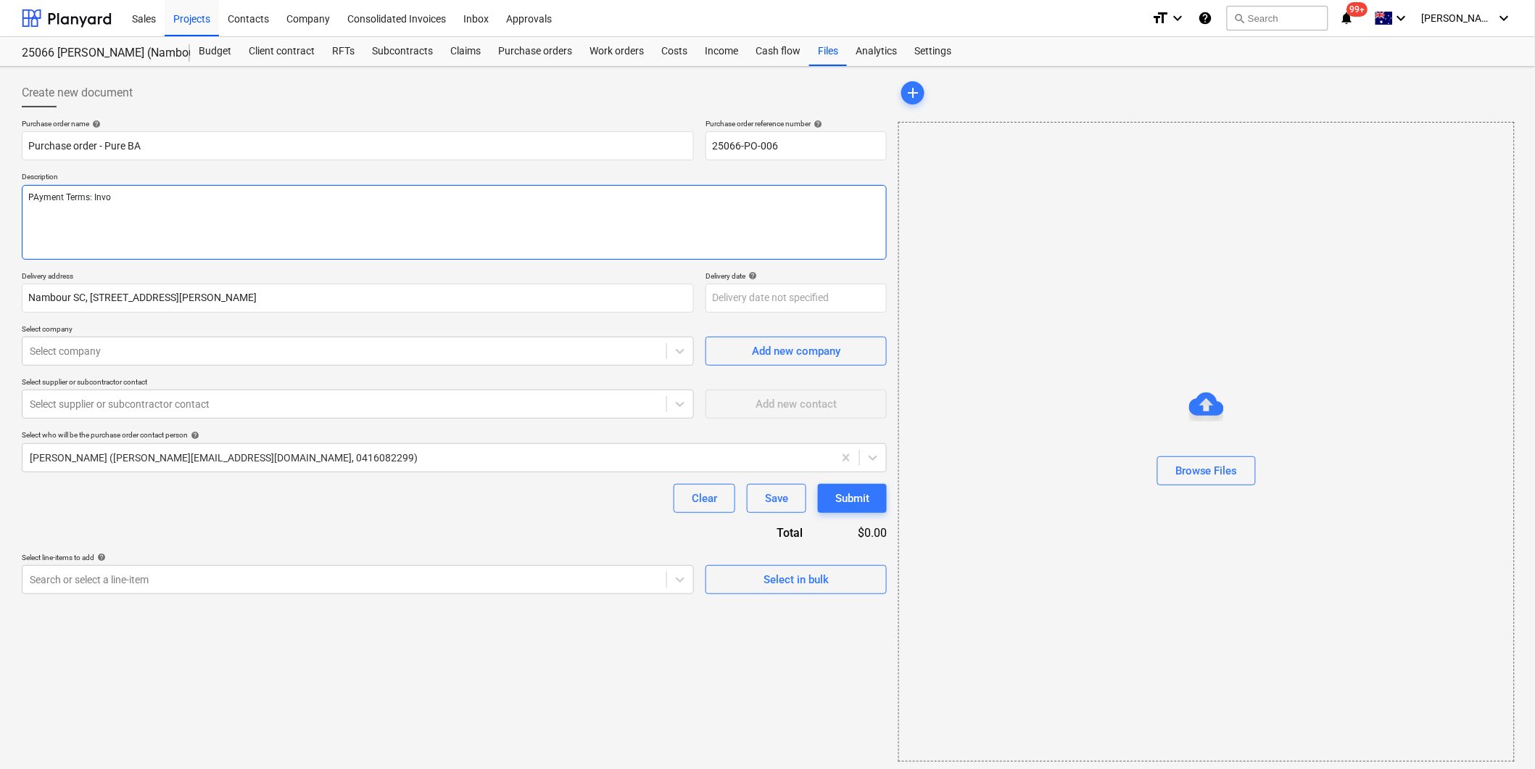
type textarea "PAyment Terms: Inv"
type textarea "x"
type textarea "PAyment Terms: In"
type textarea "x"
type textarea "PAyment Terms: I"
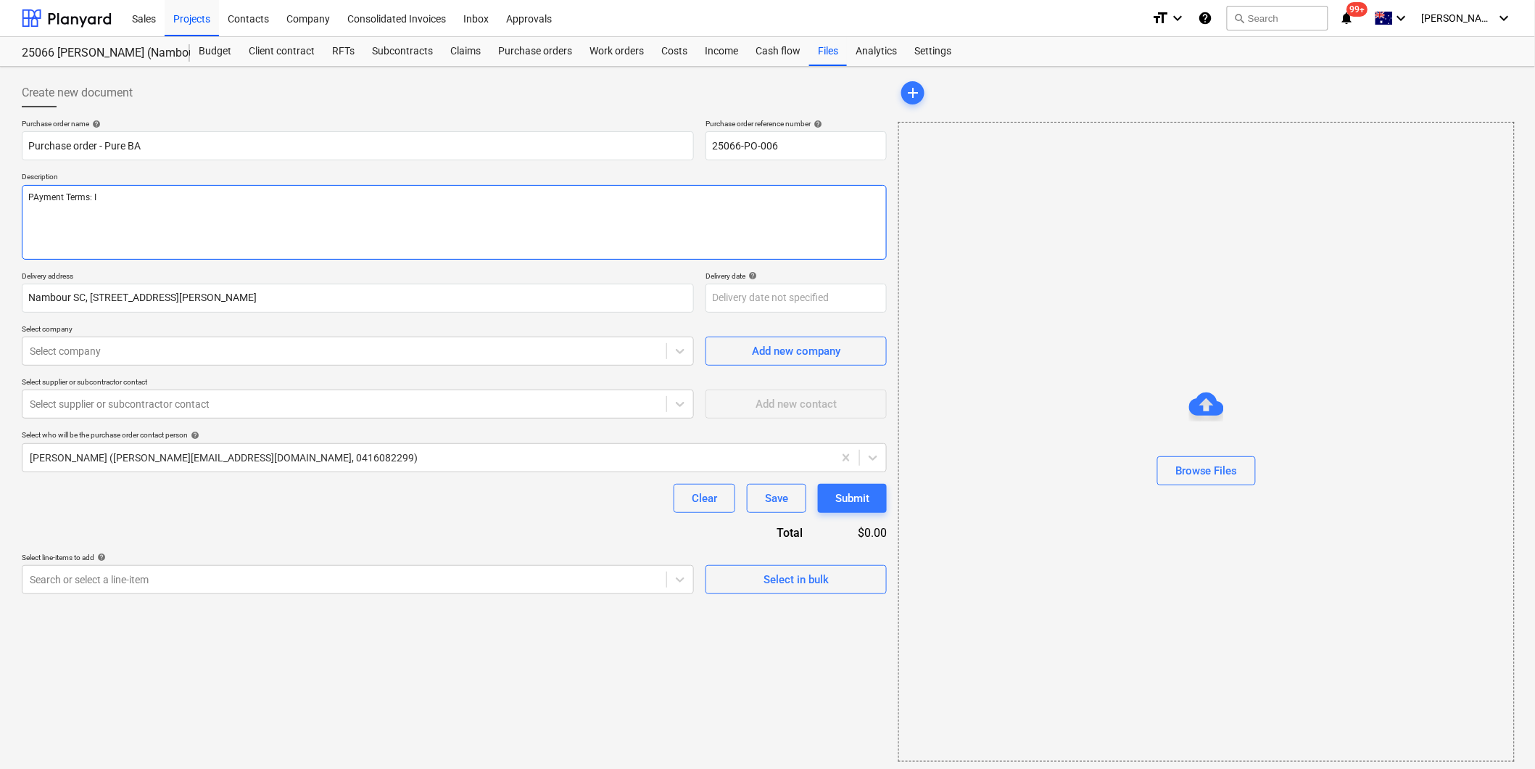
type textarea "x"
type textarea "PAyment Terms:"
type textarea "x"
type textarea "PAyment Terms: P"
type textarea "x"
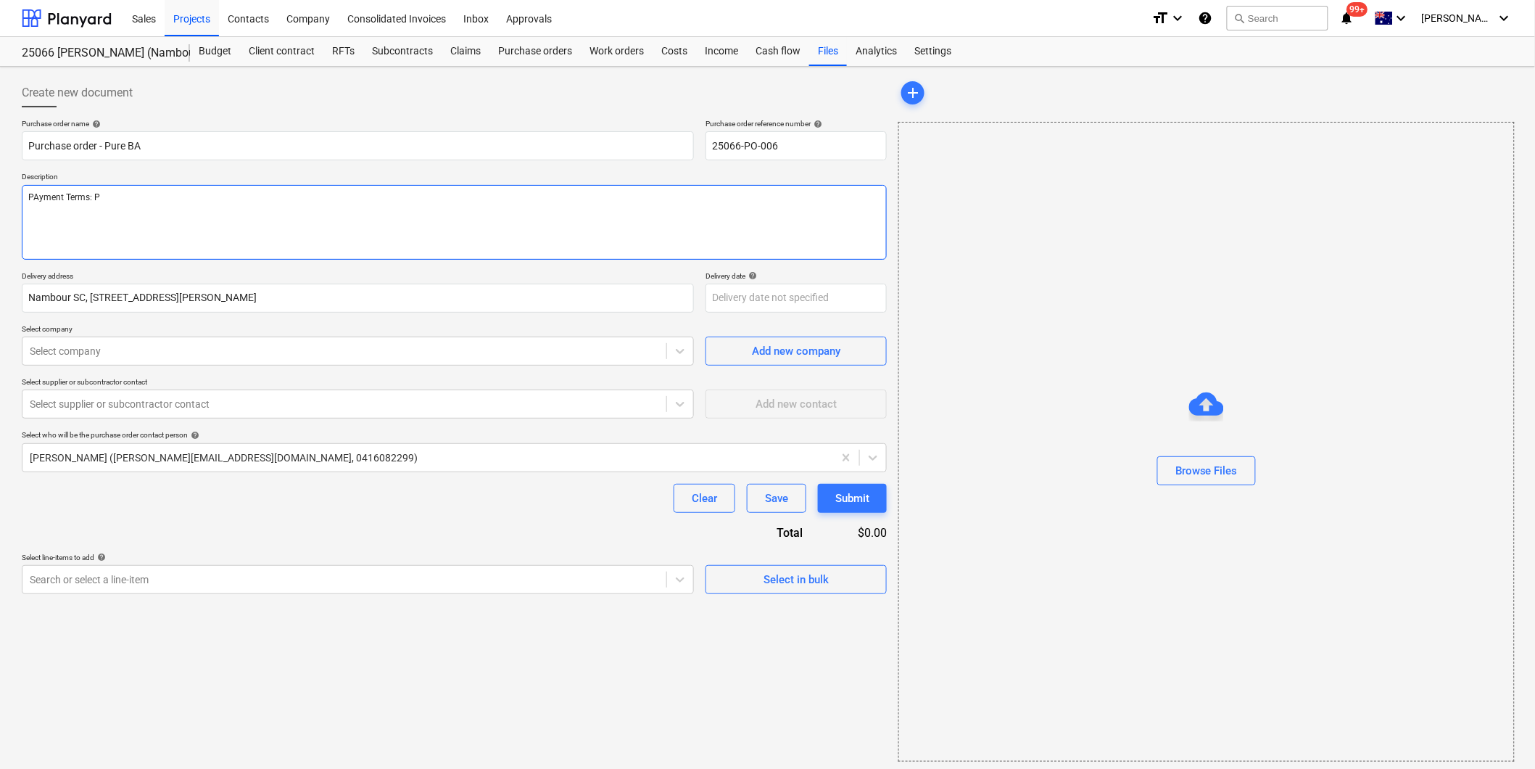
type textarea "PAyment Terms: Pa"
type textarea "x"
type textarea "PAyment Terms: Pay"
type textarea "x"
type textarea "PAyment Terms: Paym"
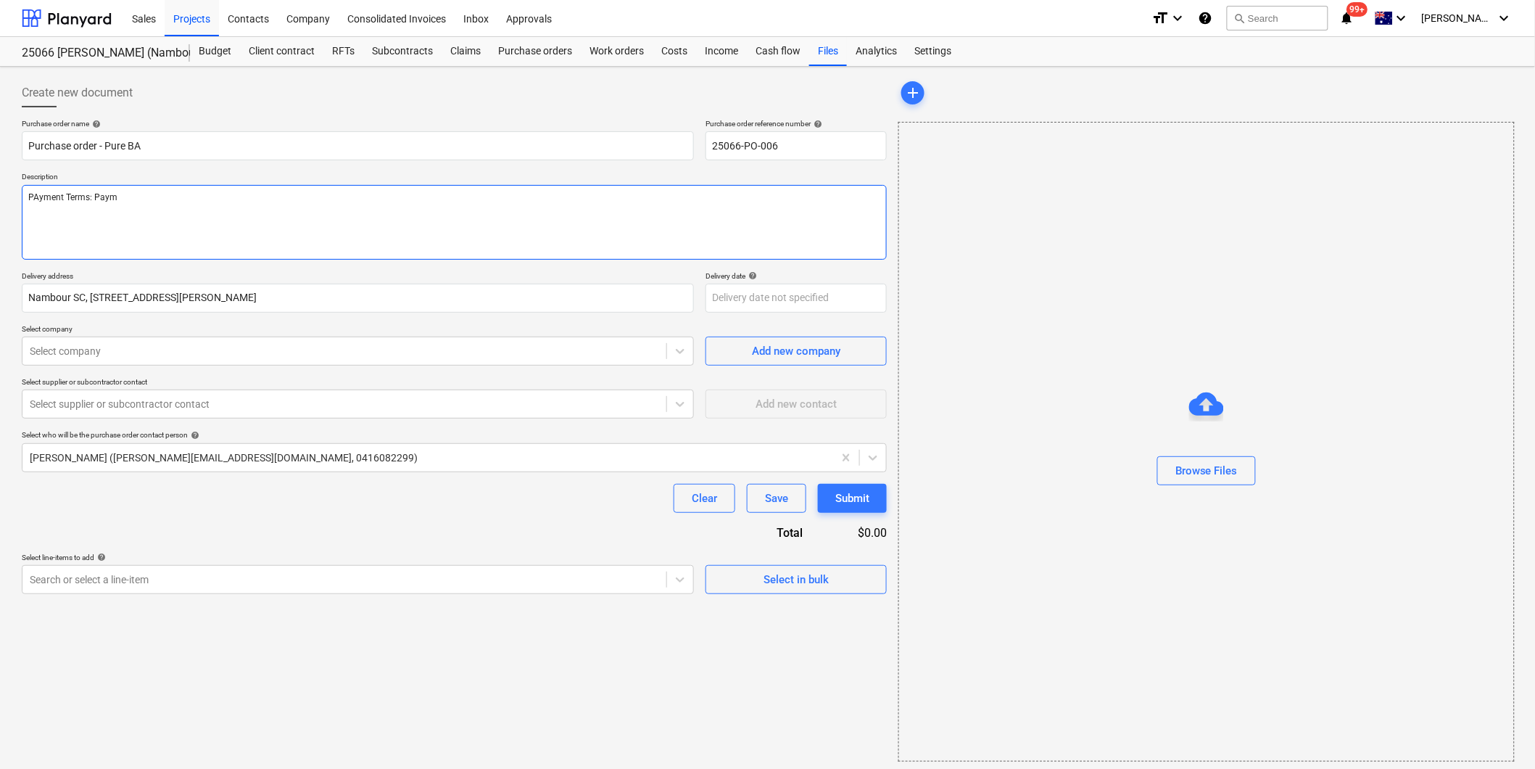
type textarea "x"
type textarea "PAyment Terms: Paymen"
type textarea "x"
type textarea "PAyment Terms: Payment"
type textarea "x"
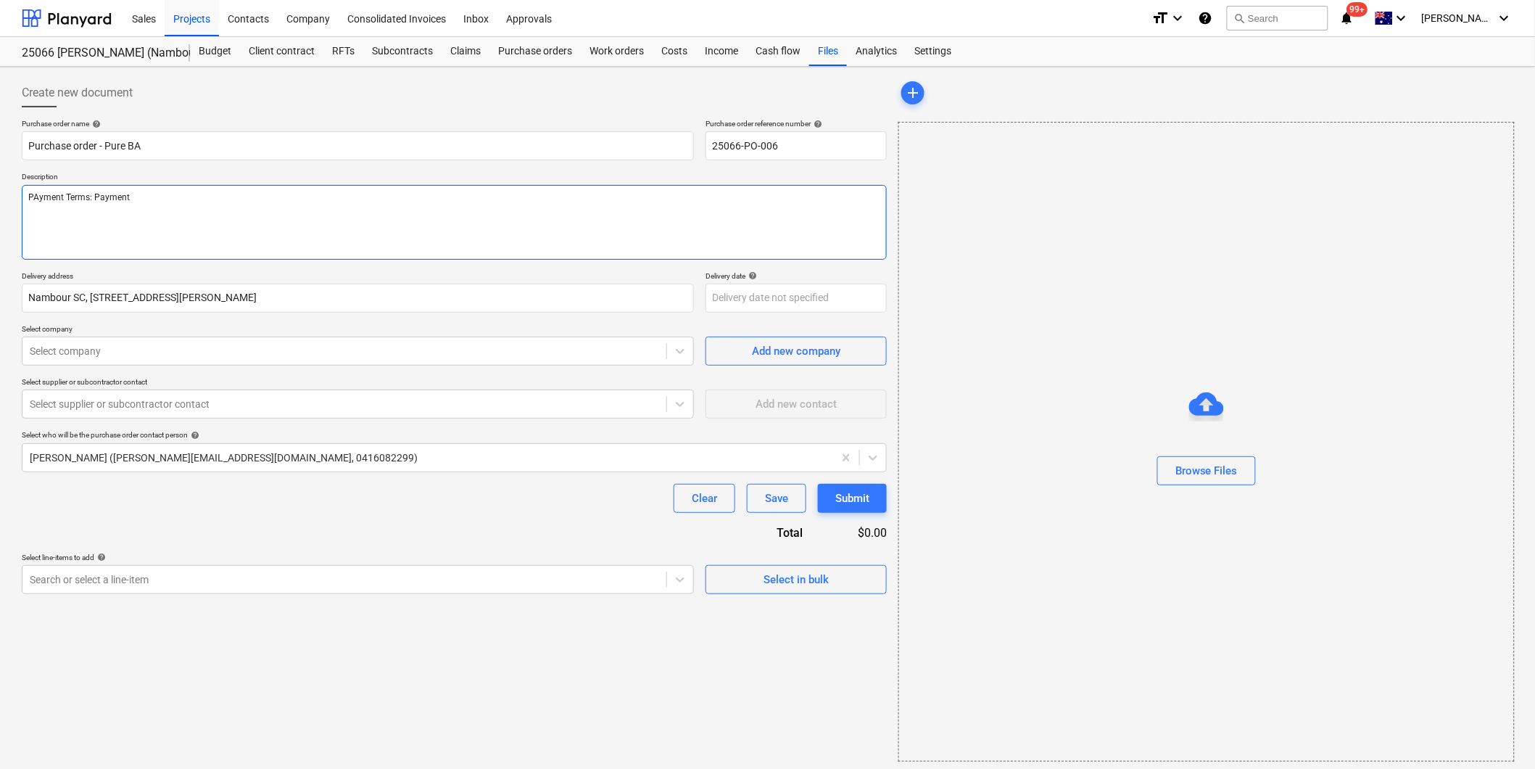
type textarea "PAyment Terms: Payment"
type textarea "x"
type textarea "PAyment Terms: Payment o"
type textarea "x"
type textarea "PAyment Terms: Payment on"
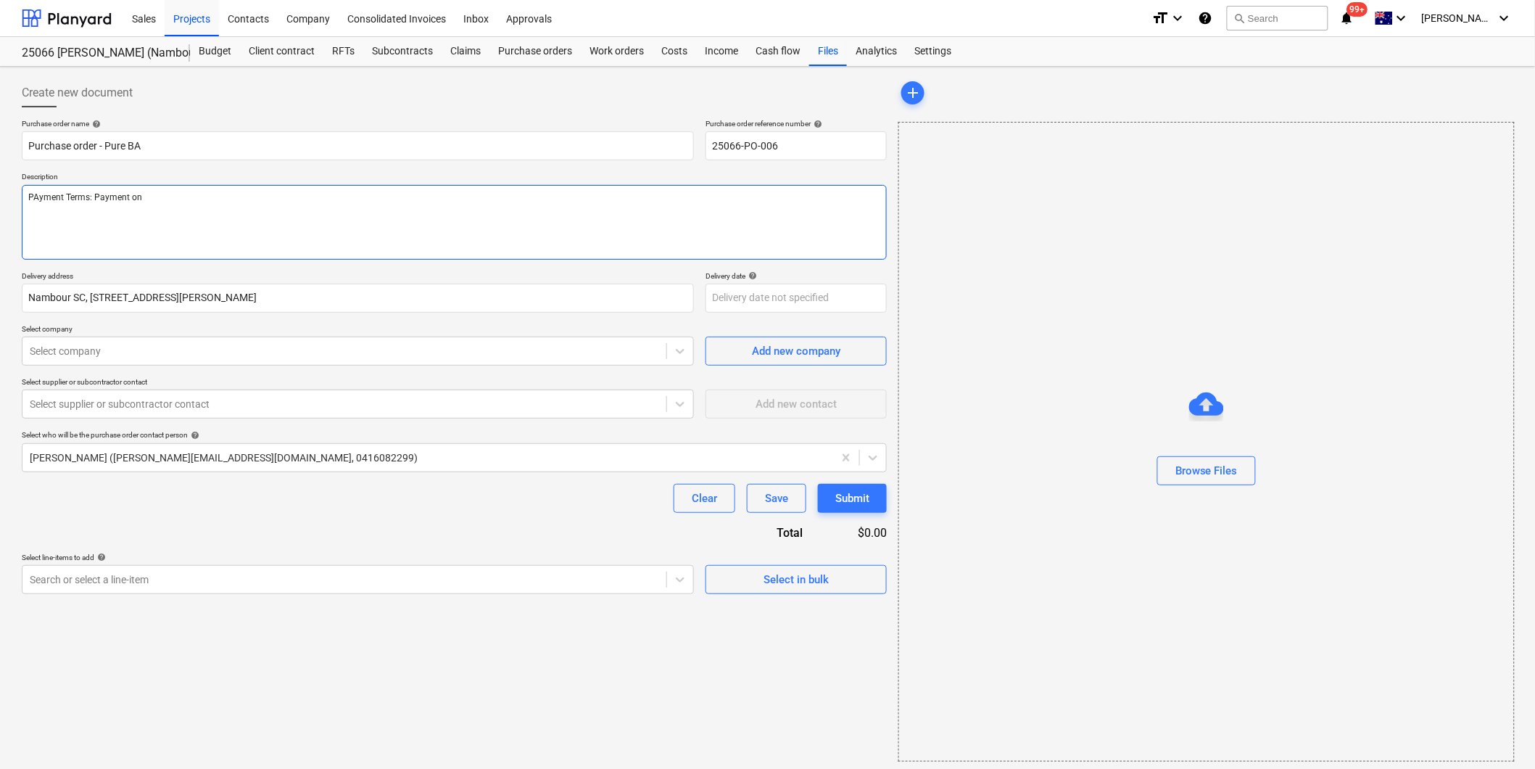
type textarea "x"
type textarea "PAyment Terms: Payment on i"
type textarea "x"
type textarea "PAyment Terms: Payment on is"
type textarea "x"
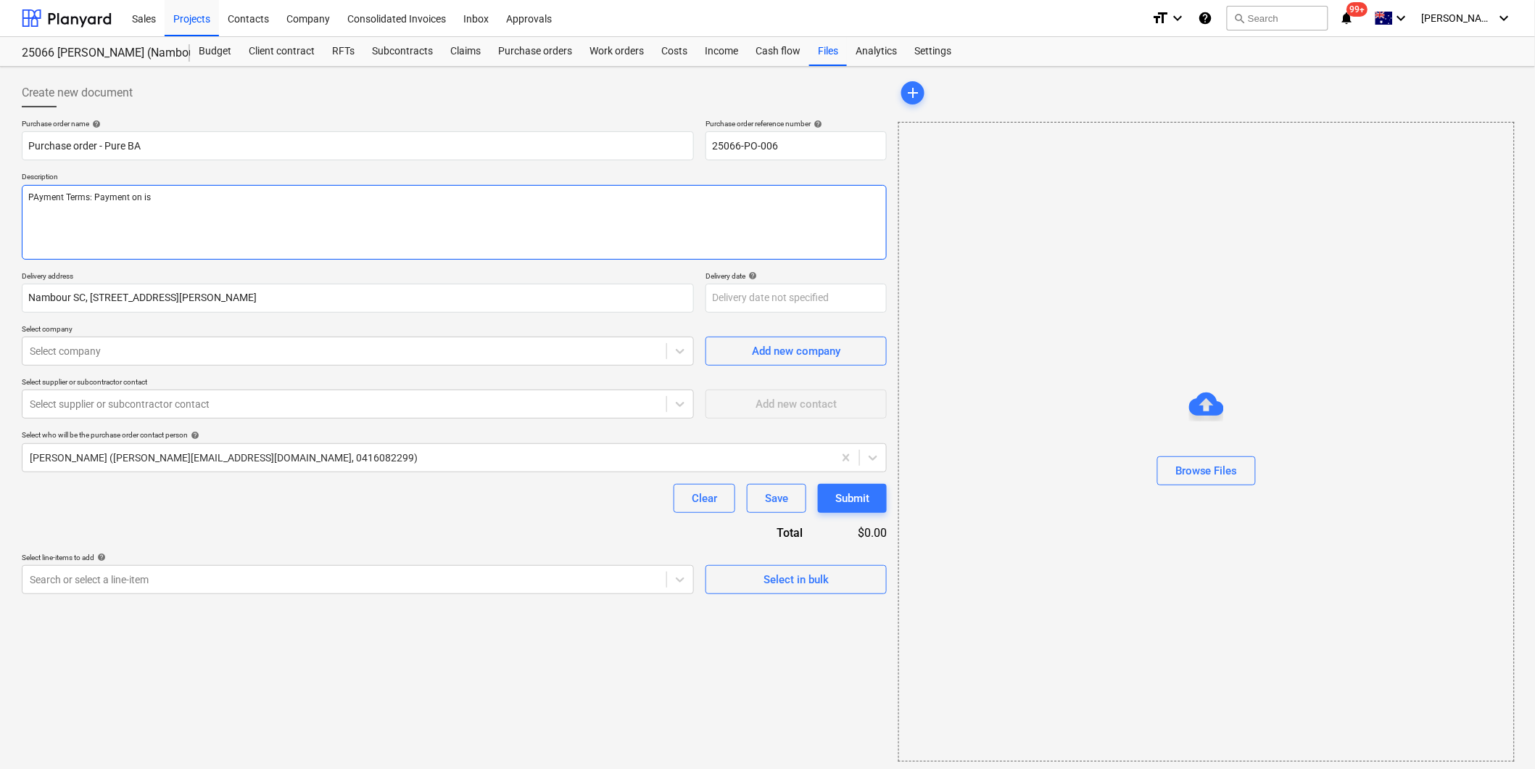
type textarea "PAyment Terms: Payment on iss"
type textarea "x"
type textarea "PAyment Terms: Payment on issu"
type textarea "x"
type textarea "PAyment Terms: Payment on issue"
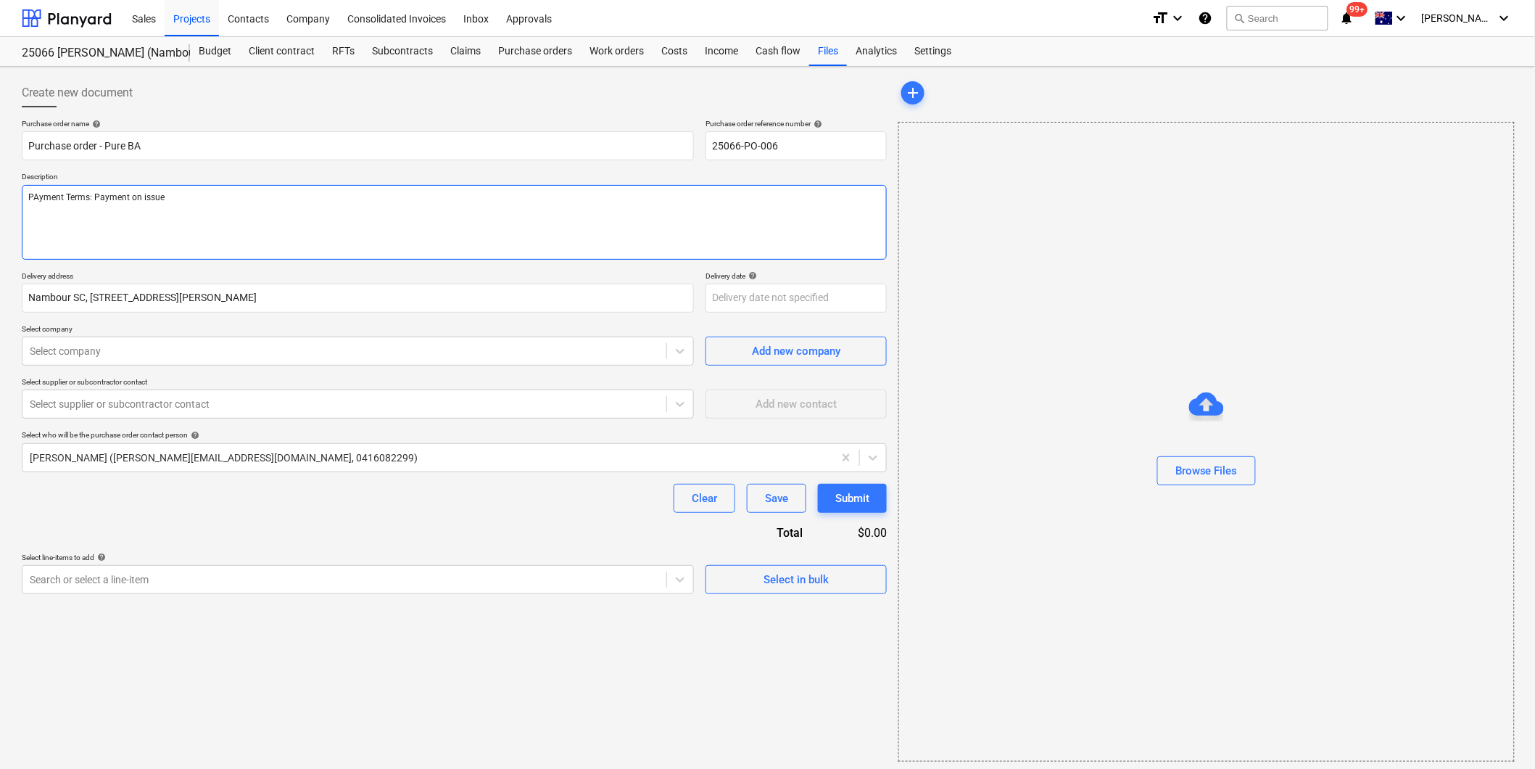
type textarea "x"
type textarea "PAyment Terms: Payment on issue"
type textarea "x"
type textarea "PAyment Terms: Payment on issue o"
type textarea "x"
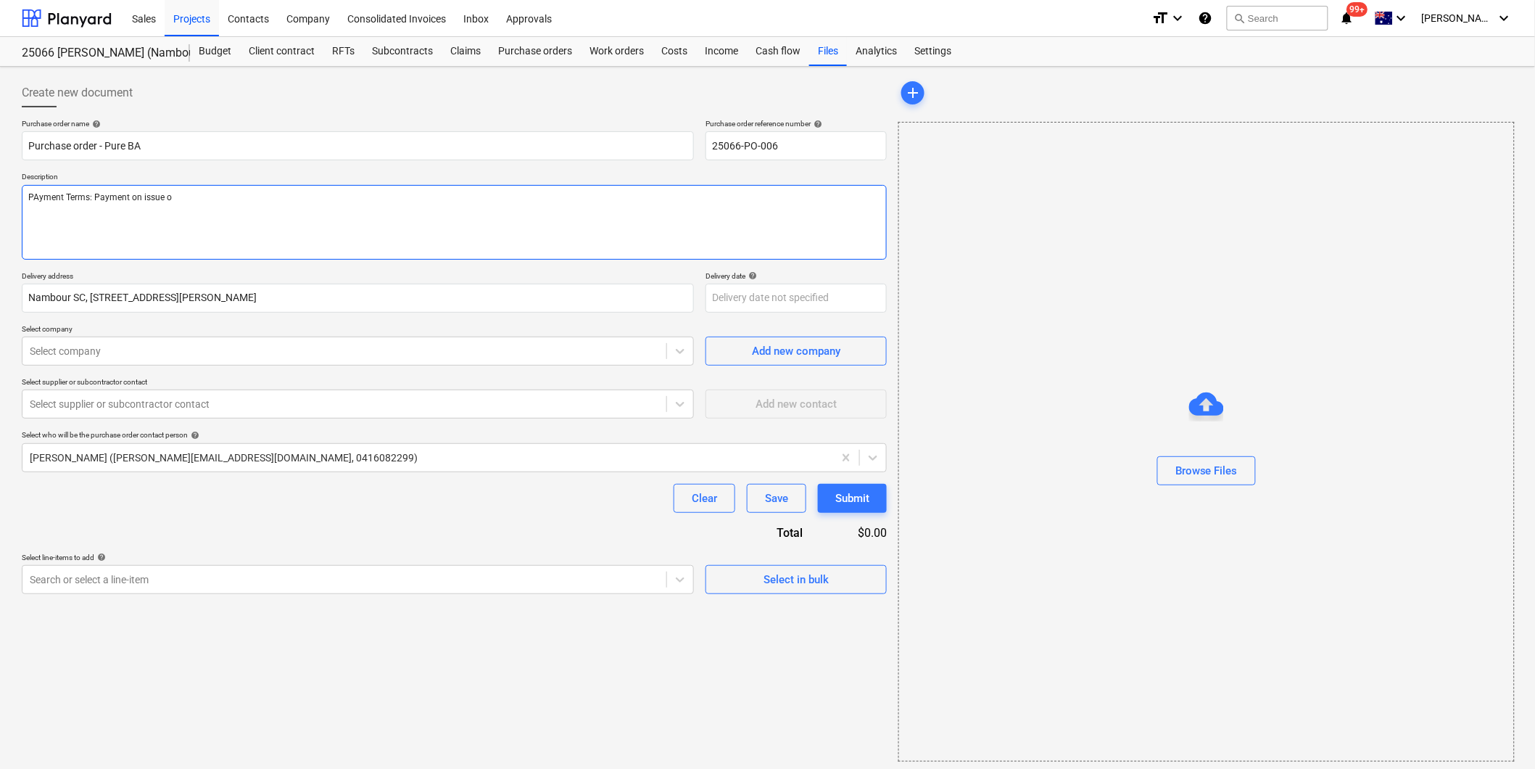
type textarea "PAyment Terms: Payment on issue of"
type textarea "x"
type textarea "PAyment Terms: Payment on issue of"
type textarea "x"
type textarea "PAyment Terms: Payment on issue of i"
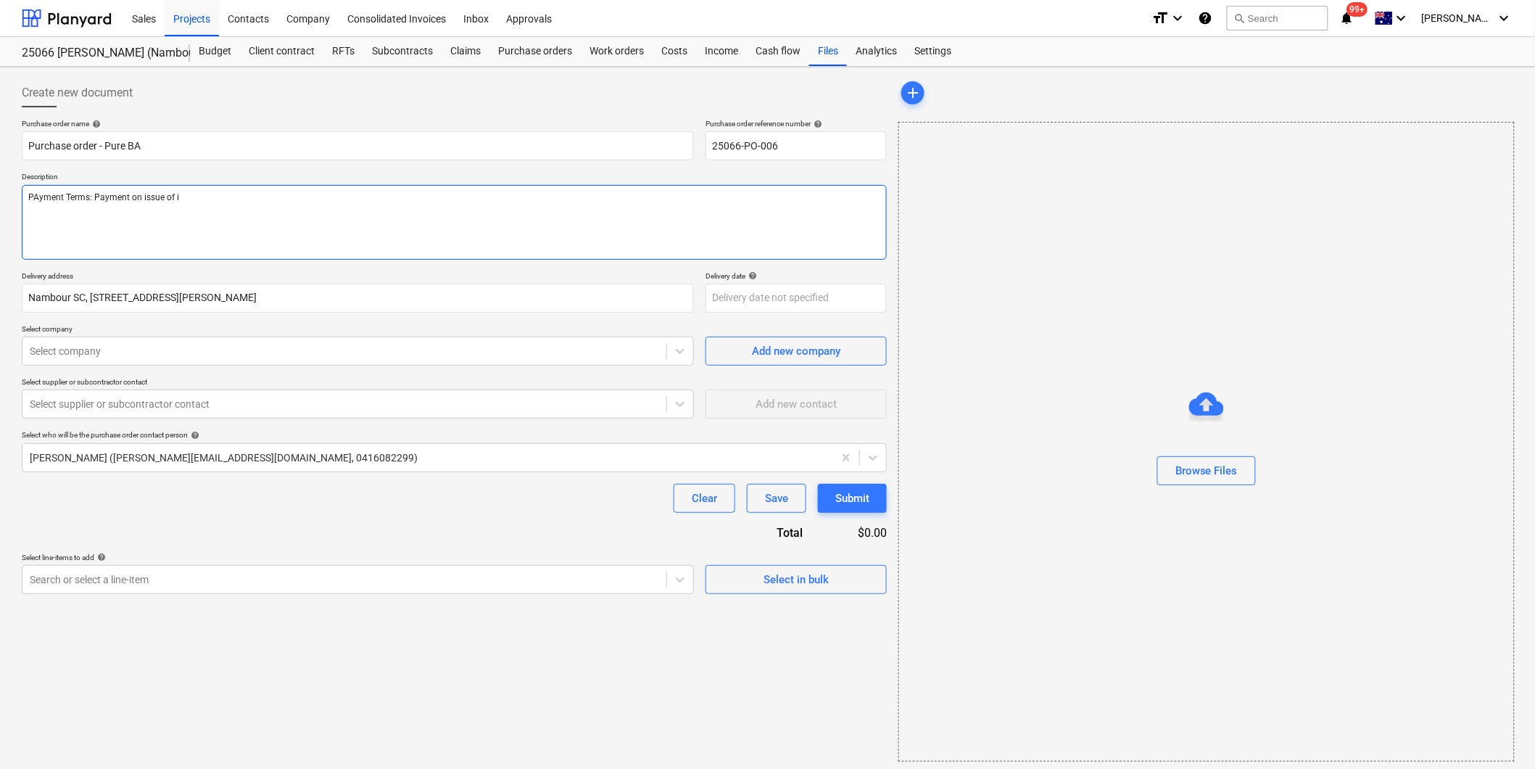
type textarea "x"
type textarea "PAyment Terms: Payment on issue of in"
type textarea "x"
type textarea "PAyment Terms: Payment on issue of inv"
type textarea "x"
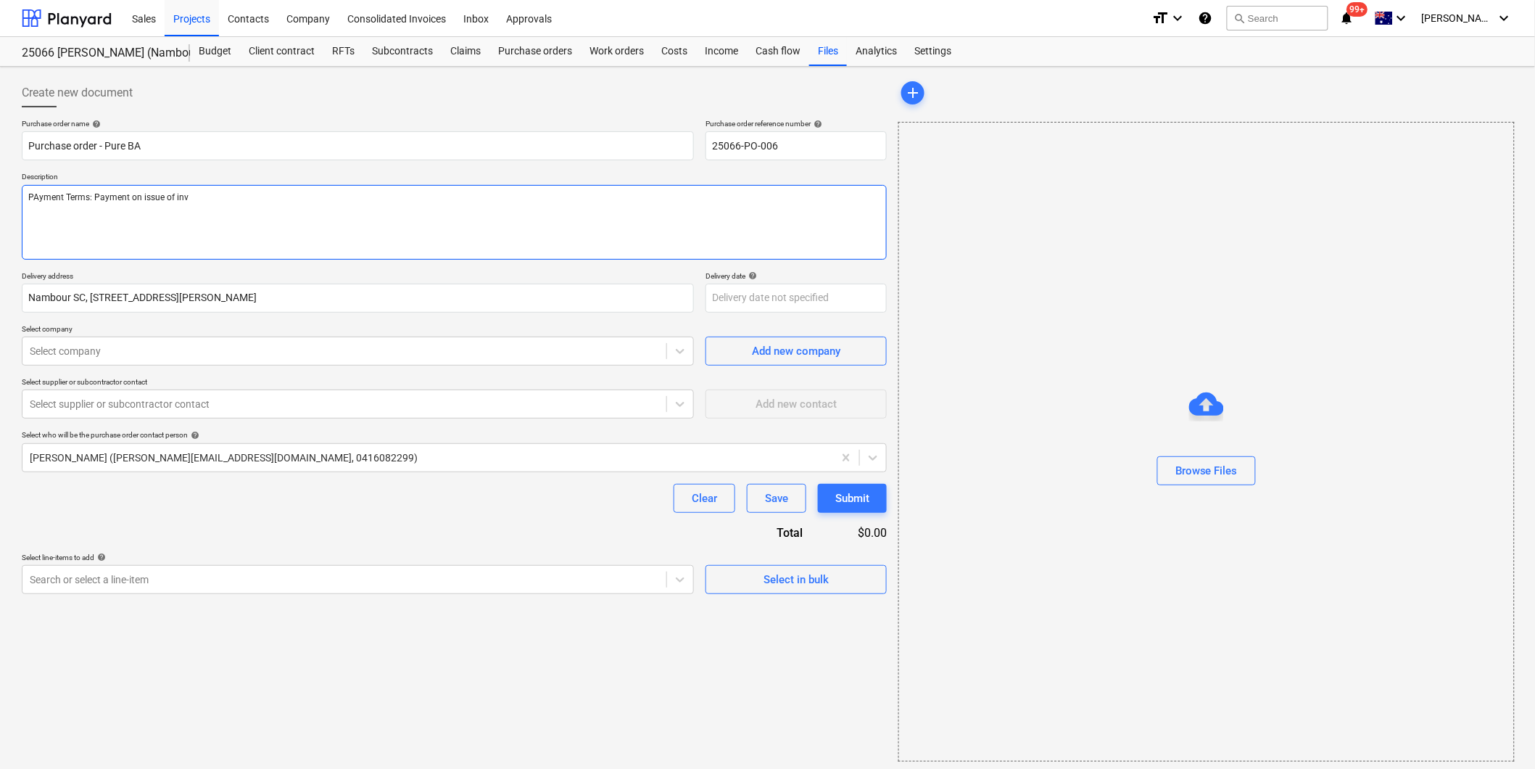
type textarea "PAyment Terms: Payment on issue of invo"
type textarea "x"
type textarea "PAyment Terms: Payment on issue of invoi"
type textarea "x"
type textarea "PAyment Terms: Payment on issue of invoic"
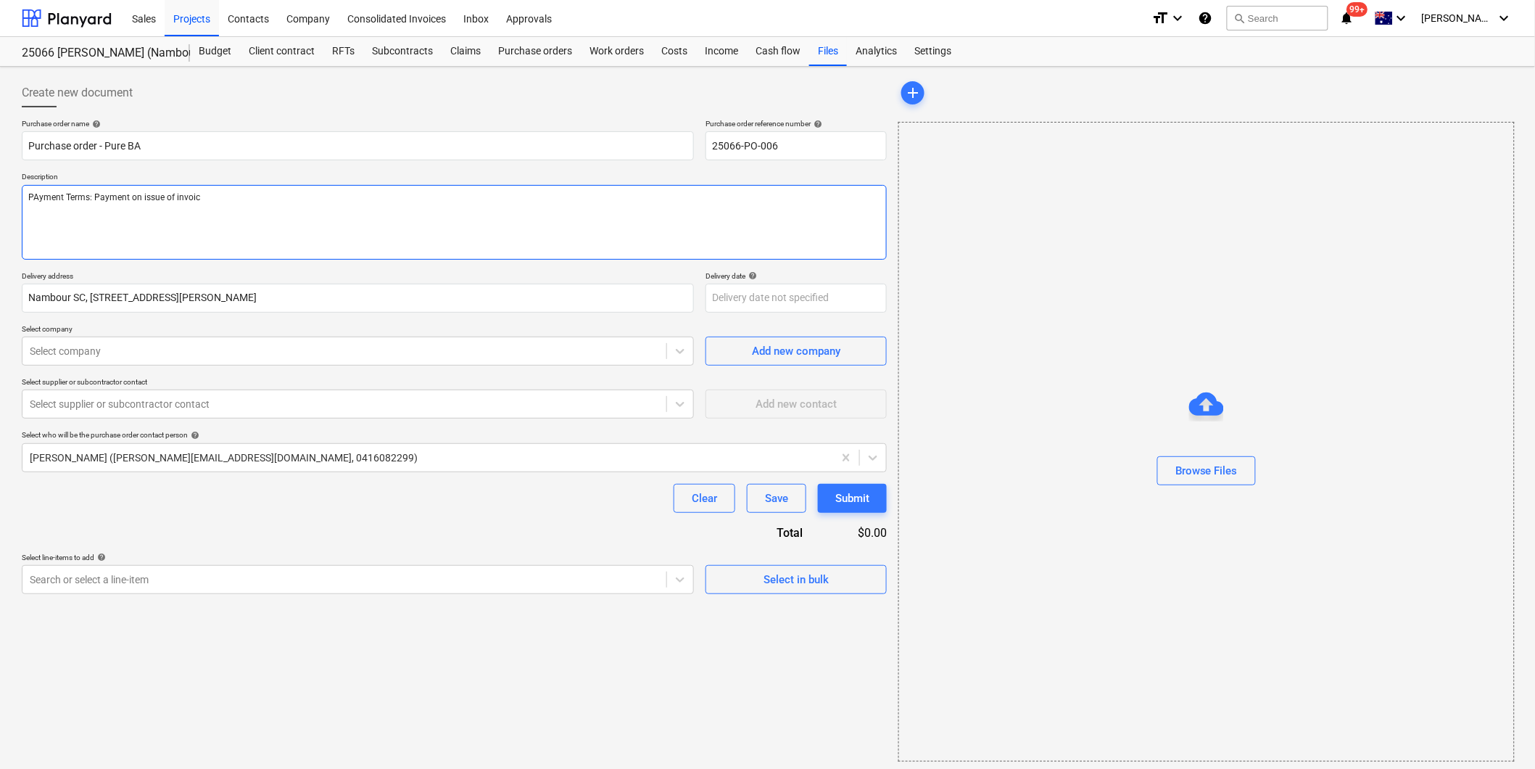
type textarea "x"
type textarea "PAyment Terms: Payment on issue of invoice"
type textarea "x"
click at [247, 632] on div "Create new document Purchase order name help Purchase order - Pure BA Purchase …" at bounding box center [454, 420] width 877 height 695
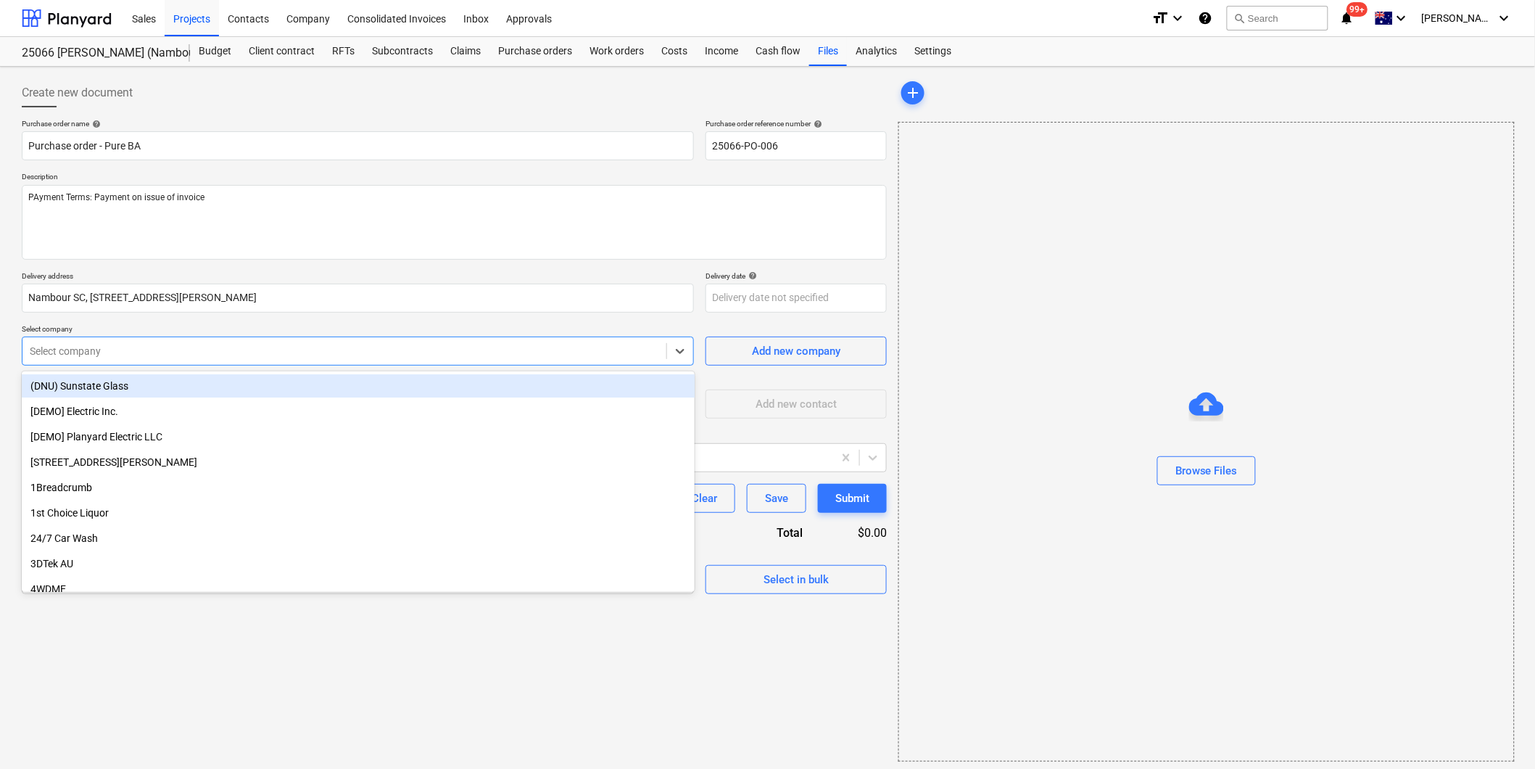
click at [126, 350] on div at bounding box center [344, 351] width 629 height 15
type input "pure"
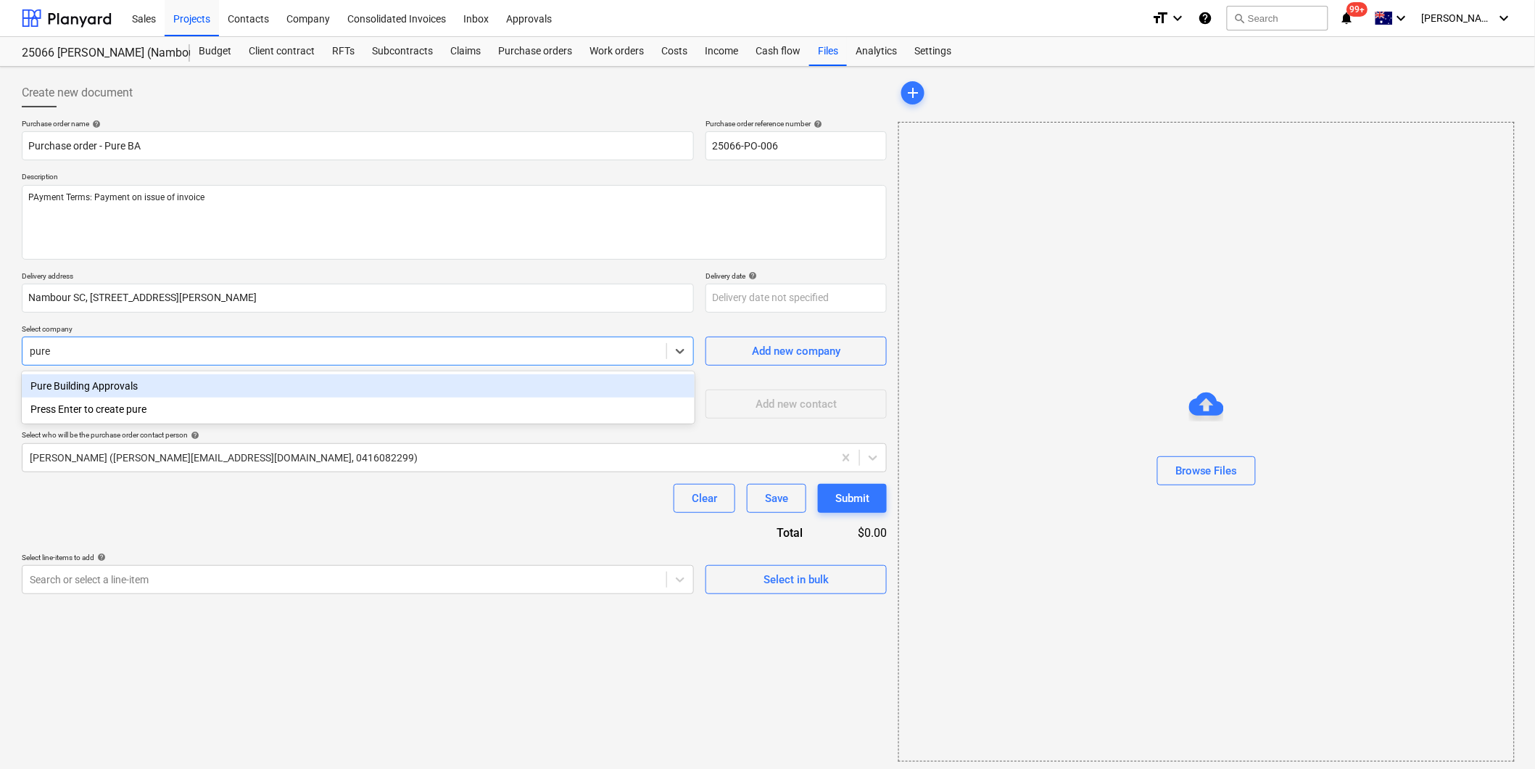
click at [136, 377] on div "Pure Building Approvals" at bounding box center [358, 385] width 673 height 23
type textarea "x"
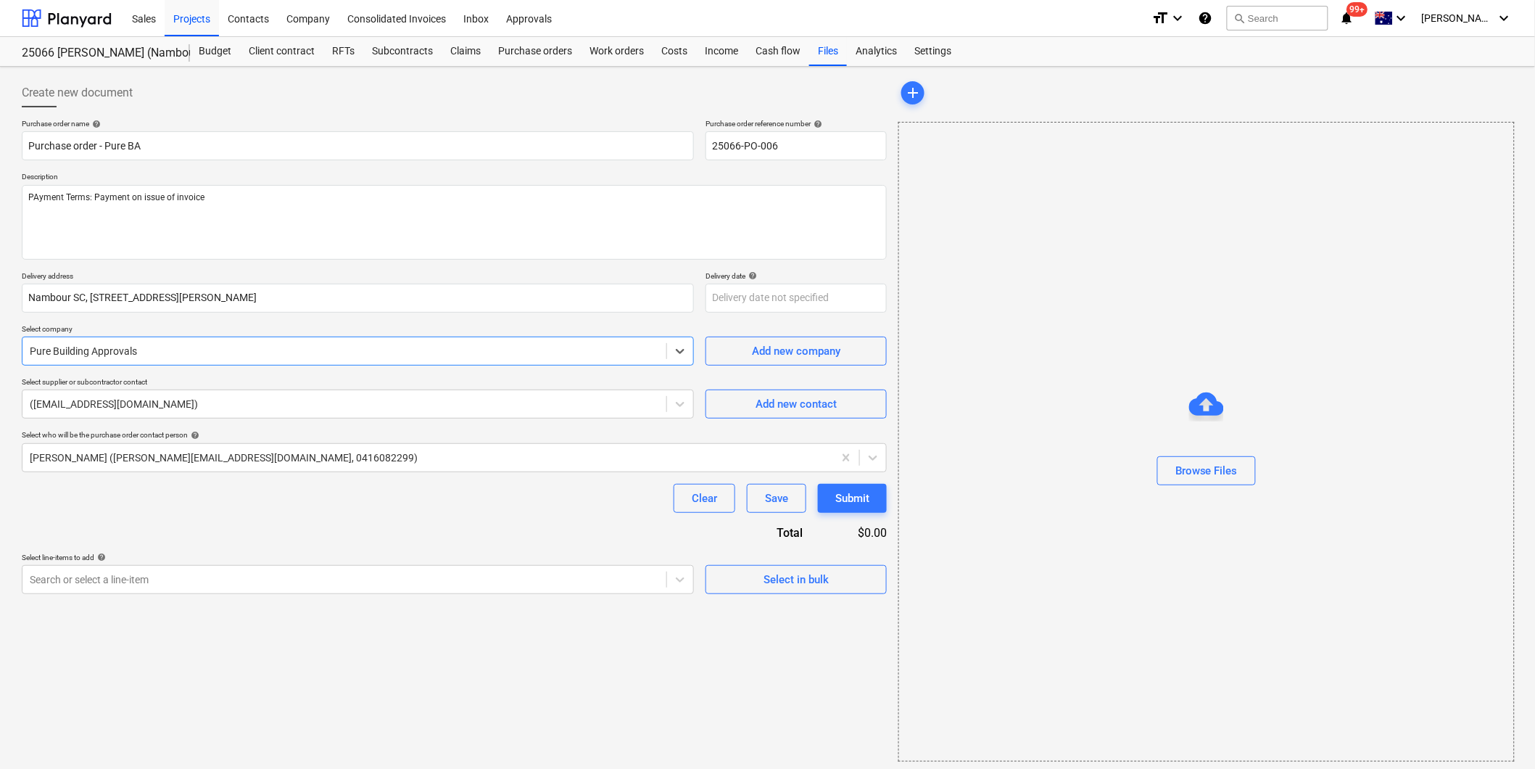
click at [466, 516] on div "Purchase order name help Purchase order - Pure BA Purchase order reference numb…" at bounding box center [454, 356] width 865 height 475
click at [729, 579] on span "Select in bulk" at bounding box center [796, 579] width 145 height 19
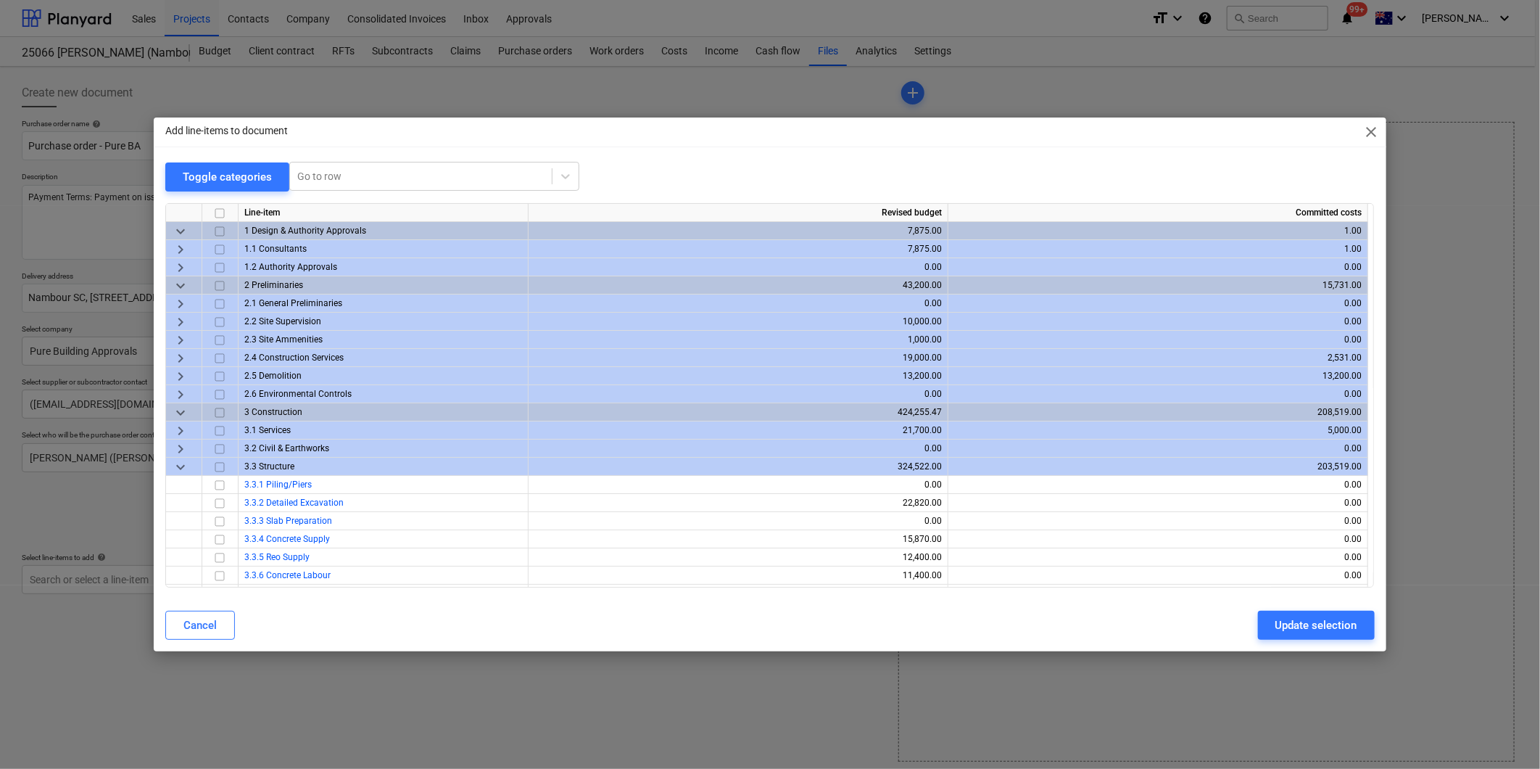
click at [183, 252] on span "keyboard_arrow_right" at bounding box center [180, 249] width 17 height 17
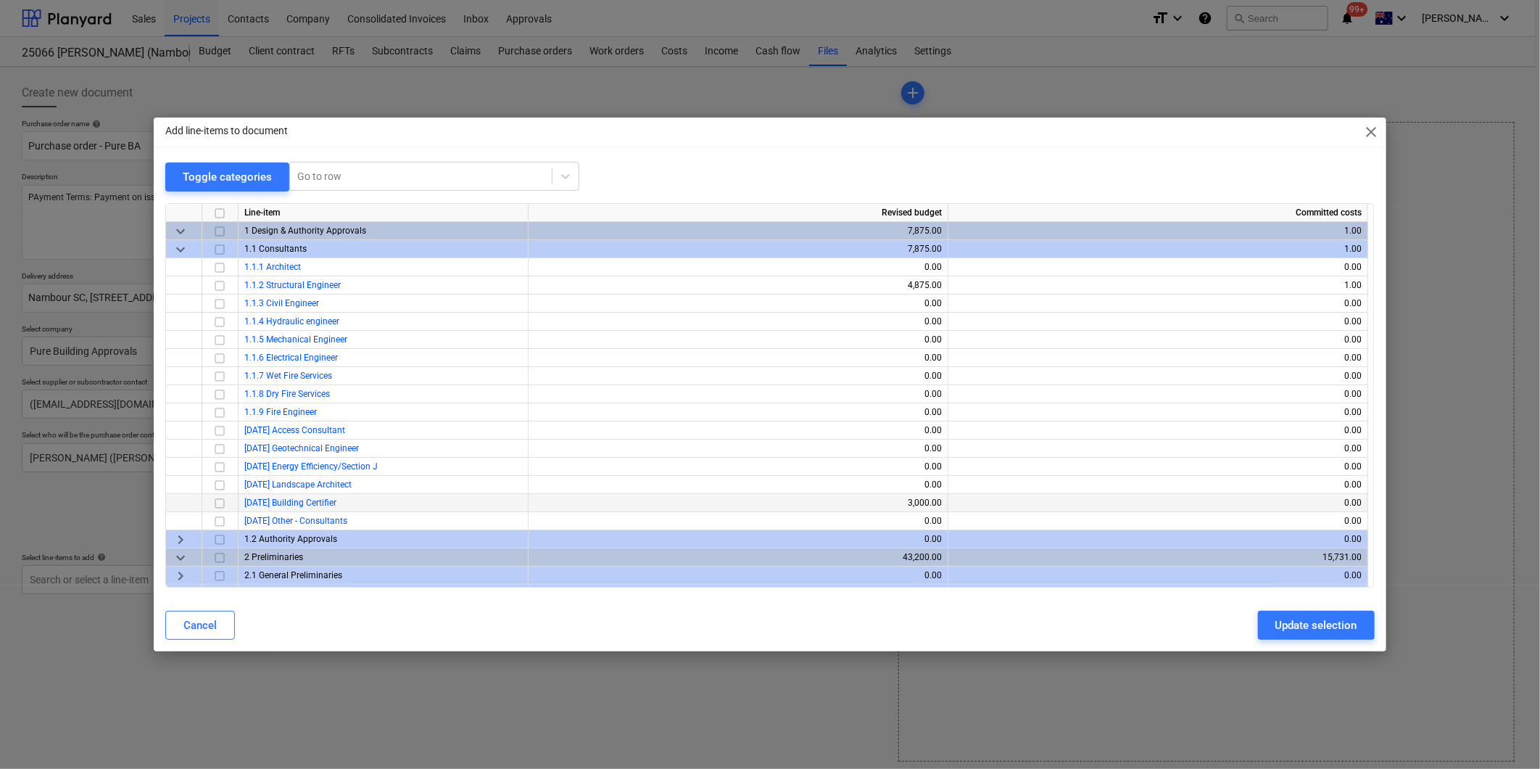
click at [218, 503] on input "checkbox" at bounding box center [219, 503] width 17 height 17
click at [1303, 632] on div "Update selection" at bounding box center [1316, 625] width 82 height 19
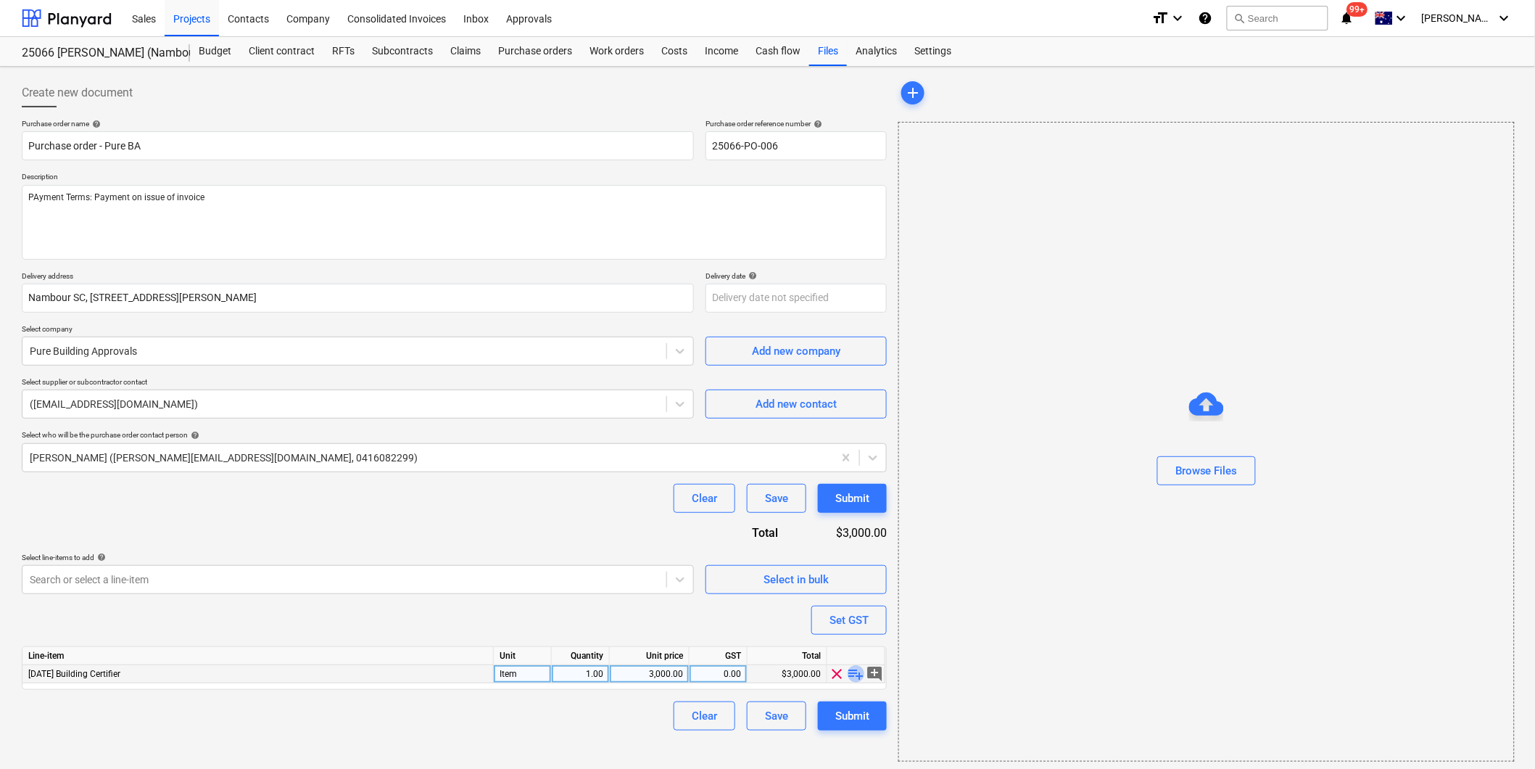
click at [861, 677] on span "playlist_add" at bounding box center [856, 673] width 17 height 17
type textarea "x"
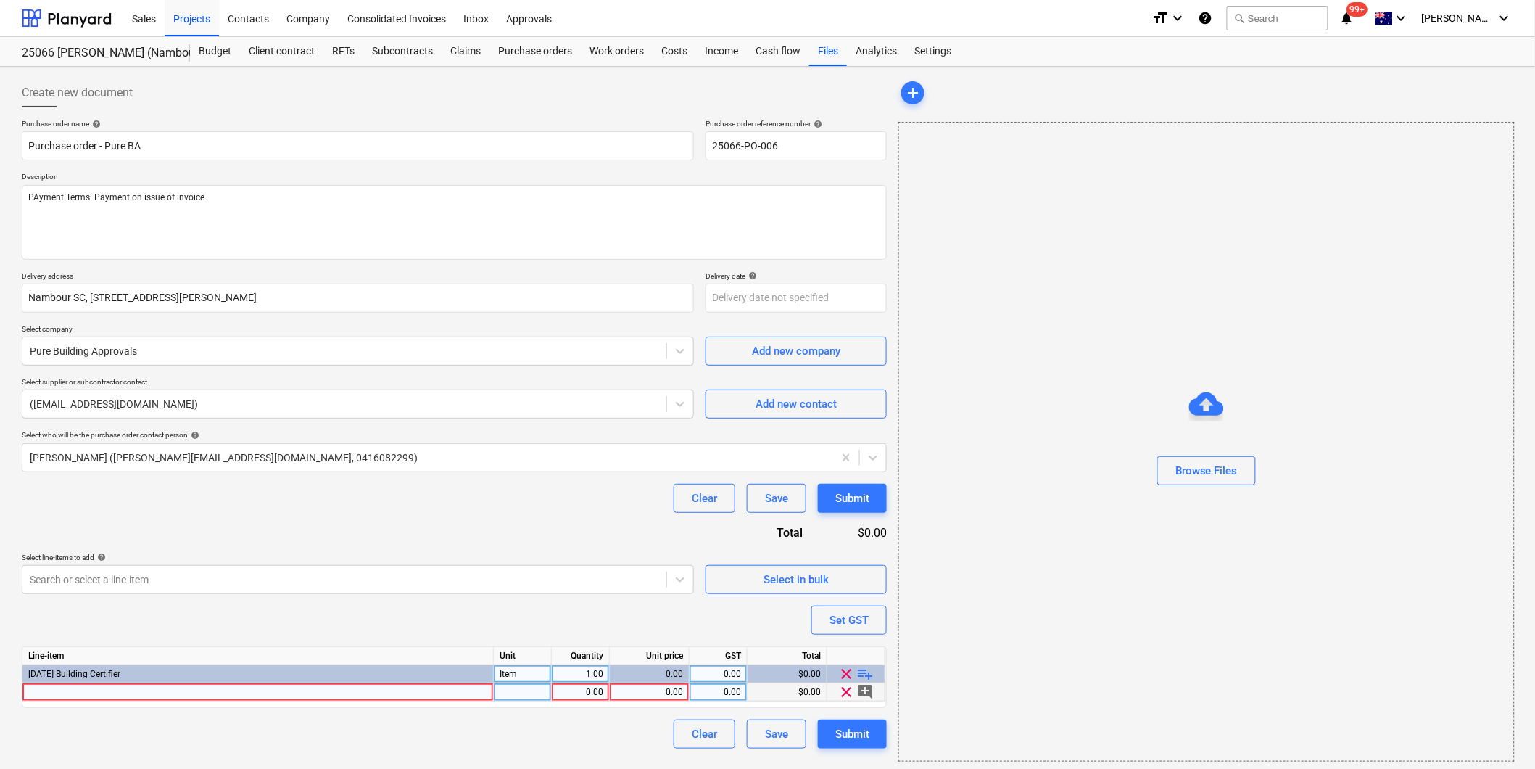
click at [113, 689] on div at bounding box center [257, 692] width 471 height 18
type input "Building certification as per quote QU-25-0512"
type textarea "x"
click at [488, 768] on html "Sales Projects Contacts Company Consolidated Invoices Inbox Approvals format_si…" at bounding box center [767, 384] width 1535 height 769
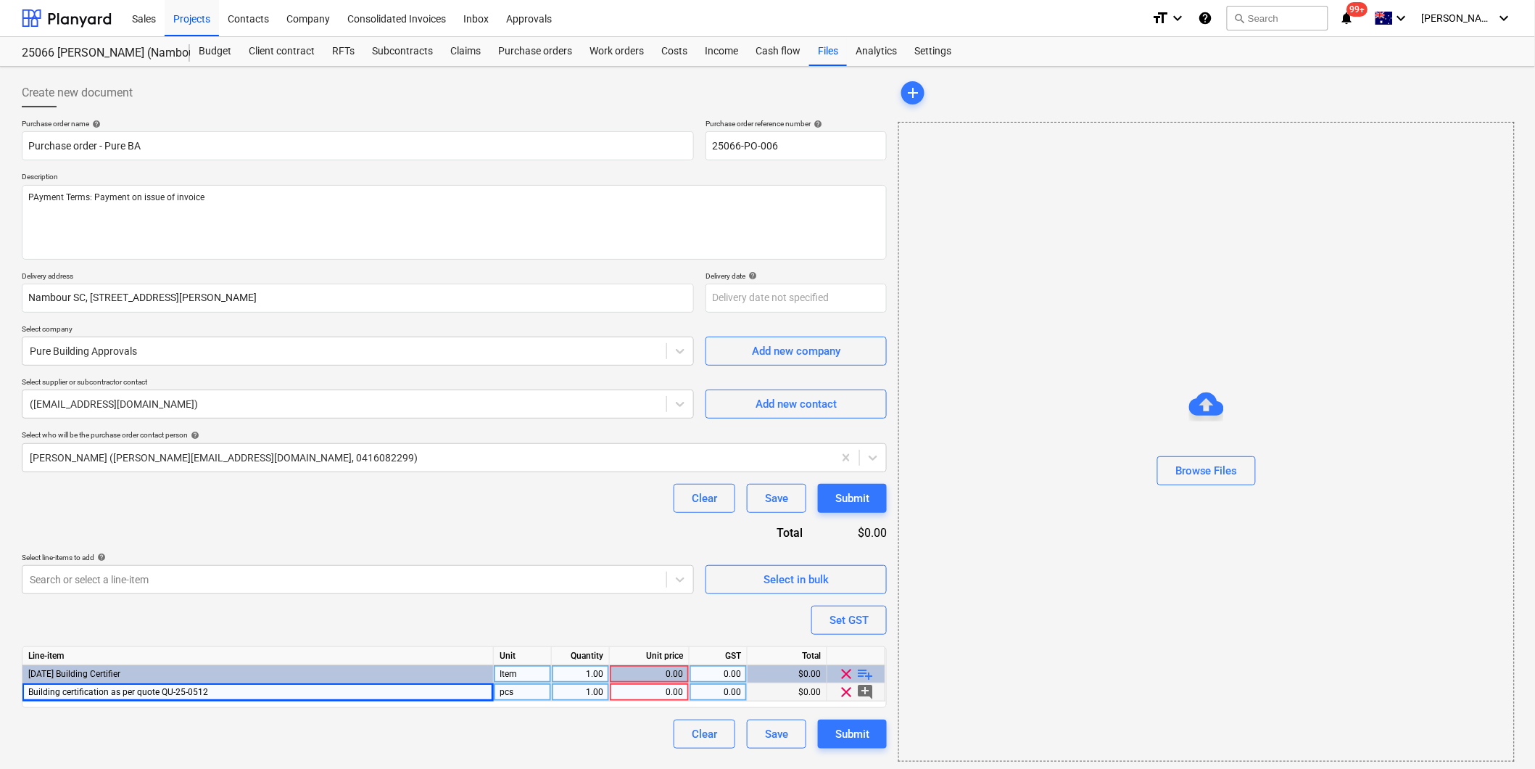
click at [661, 694] on div "0.00" at bounding box center [649, 692] width 67 height 18
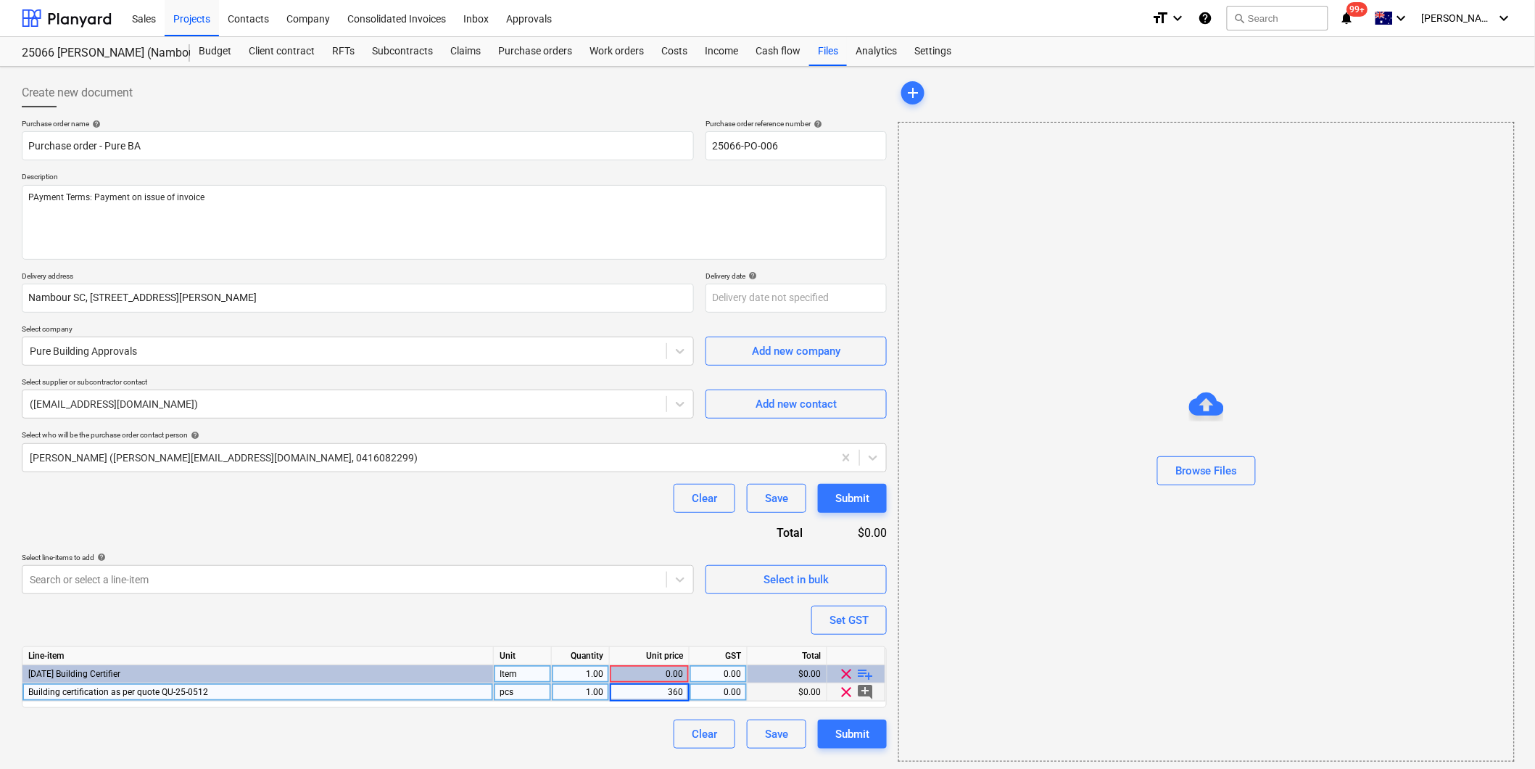
type input "3600"
type textarea "x"
click at [707, 692] on div "0.00" at bounding box center [718, 692] width 46 height 18
type input "10"
type textarea "x"
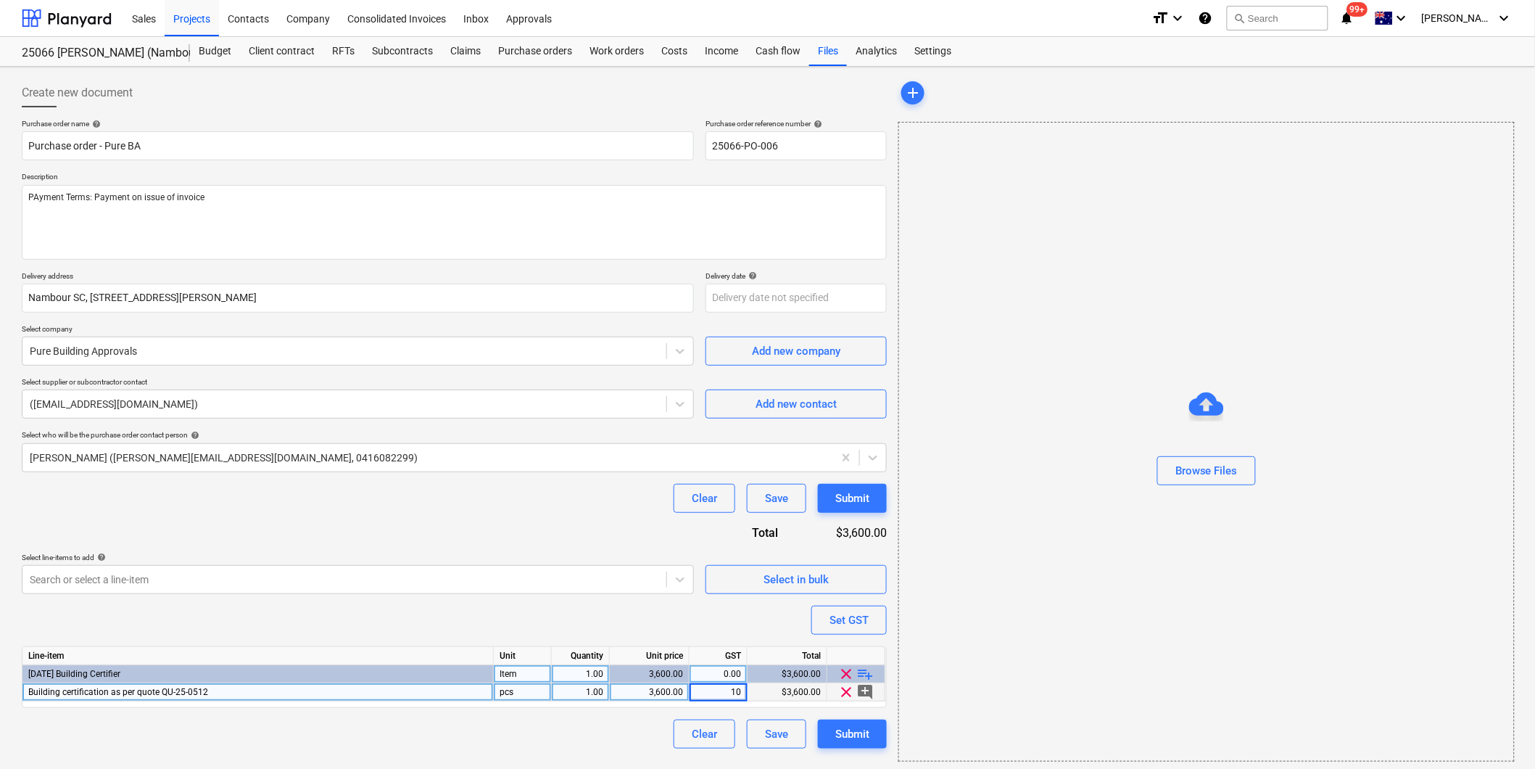
click at [545, 738] on div "Purchase order name help Purchase order - Pure BA Purchase order reference numb…" at bounding box center [454, 433] width 865 height 629
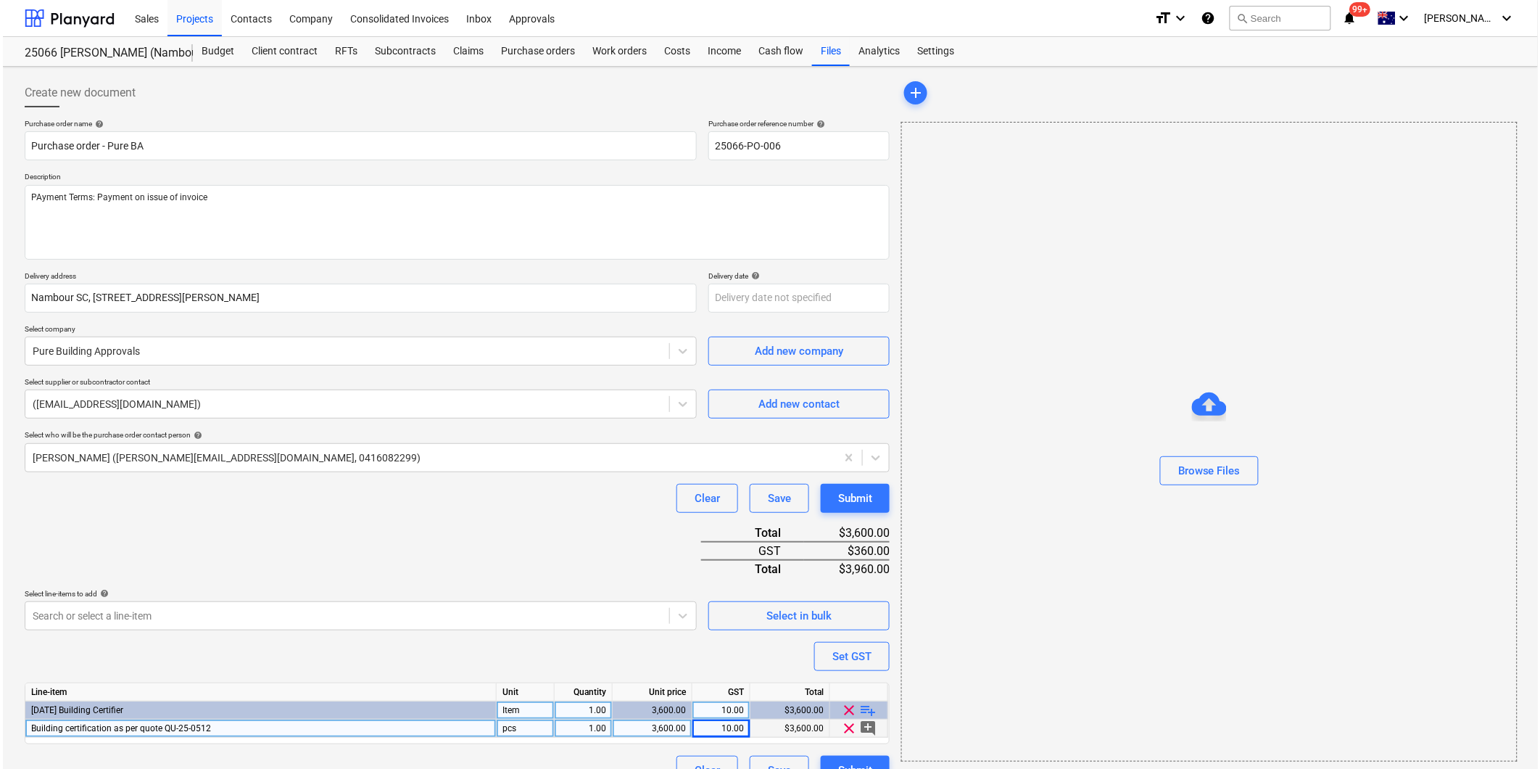
scroll to position [29, 0]
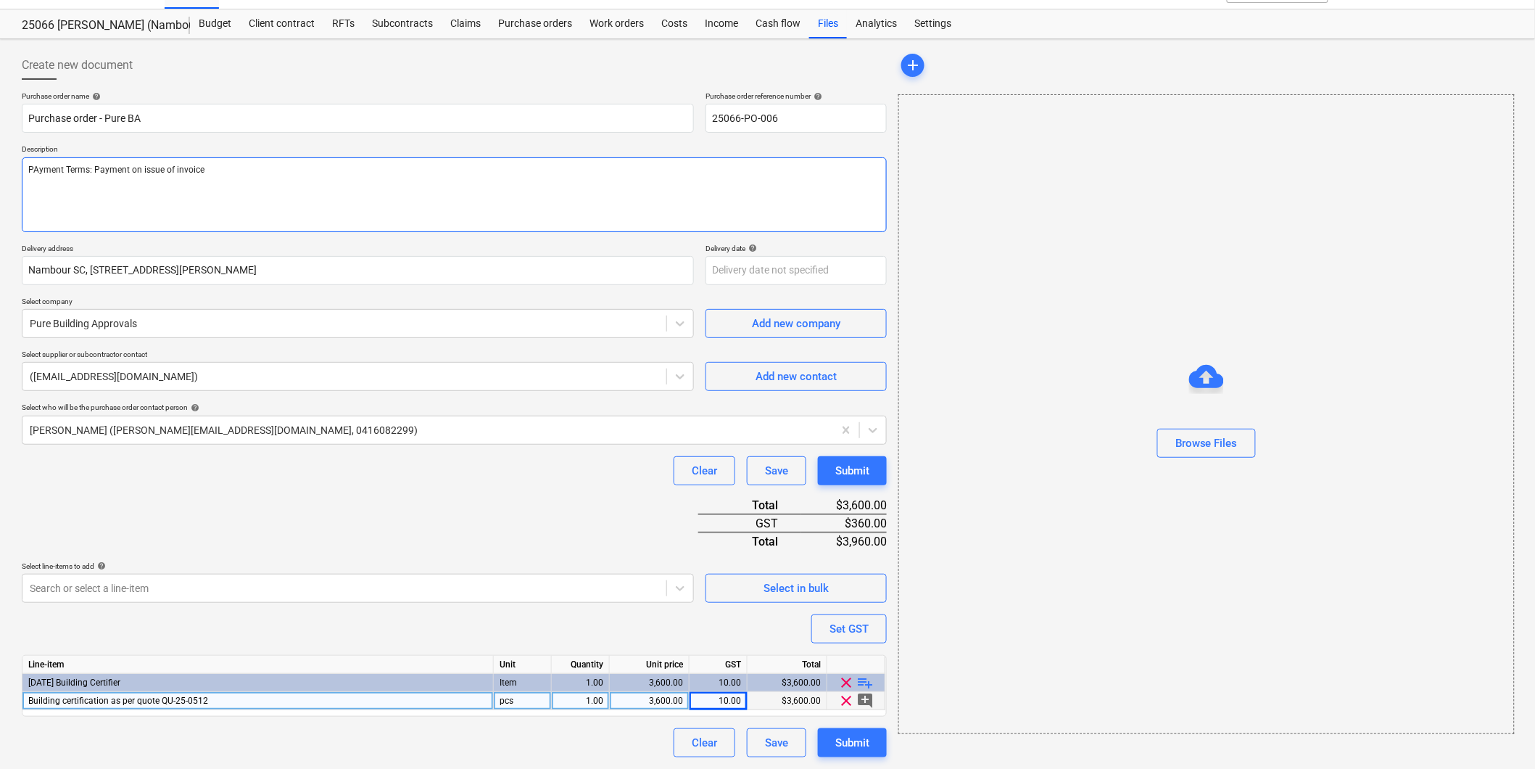
type textarea "Pyment Terms: Payment on issue of invoice"
type textarea "x"
type textarea "Payment Terms: Payment on issue of invoice"
click at [869, 748] on div "Submit" at bounding box center [852, 742] width 34 height 19
type textarea "x"
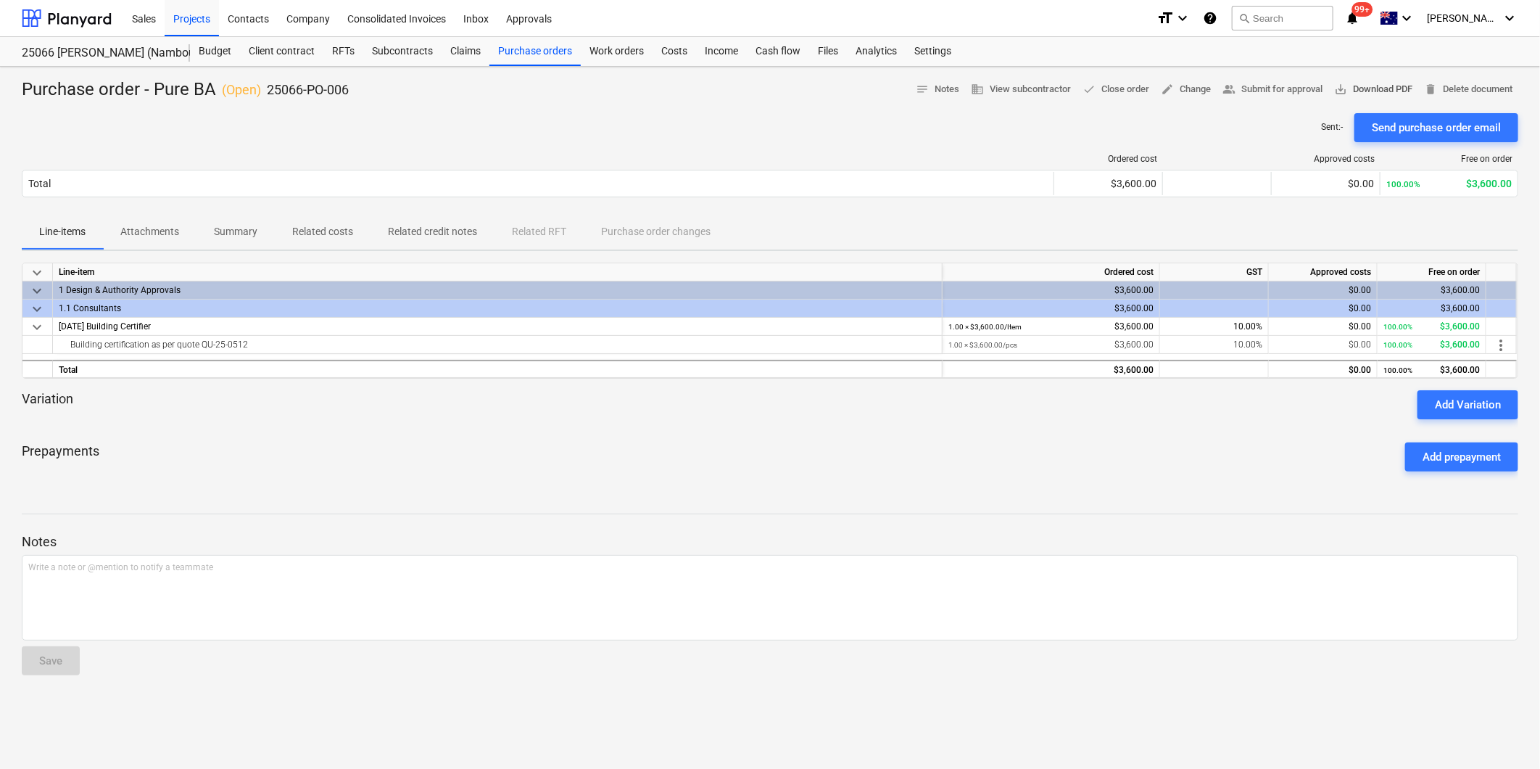
click at [1362, 91] on span "save_alt Download PDF" at bounding box center [1373, 89] width 78 height 17
